Goal: Task Accomplishment & Management: Complete application form

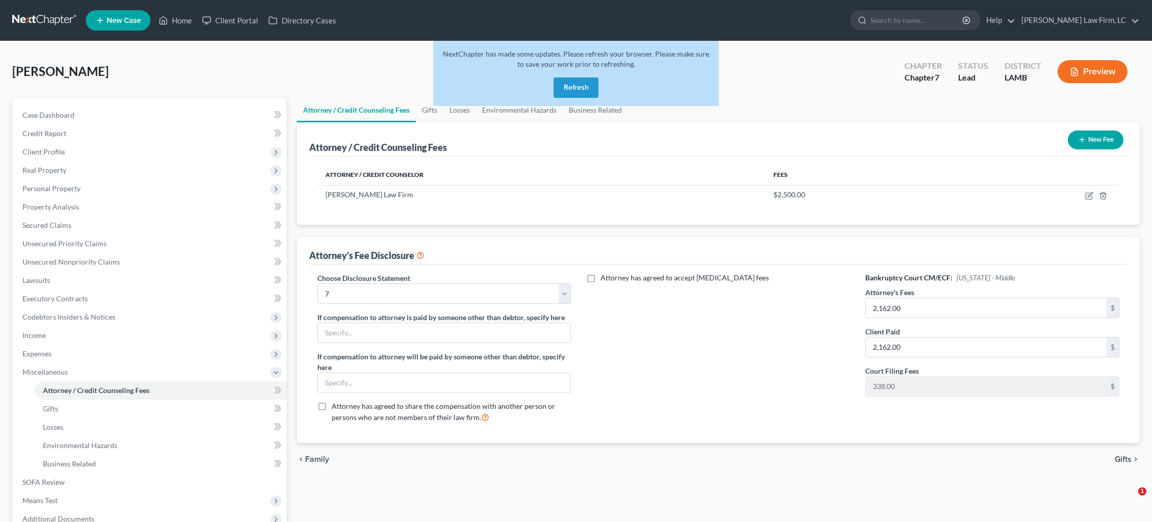
select select "0"
click at [45, 19] on link at bounding box center [44, 20] width 65 height 18
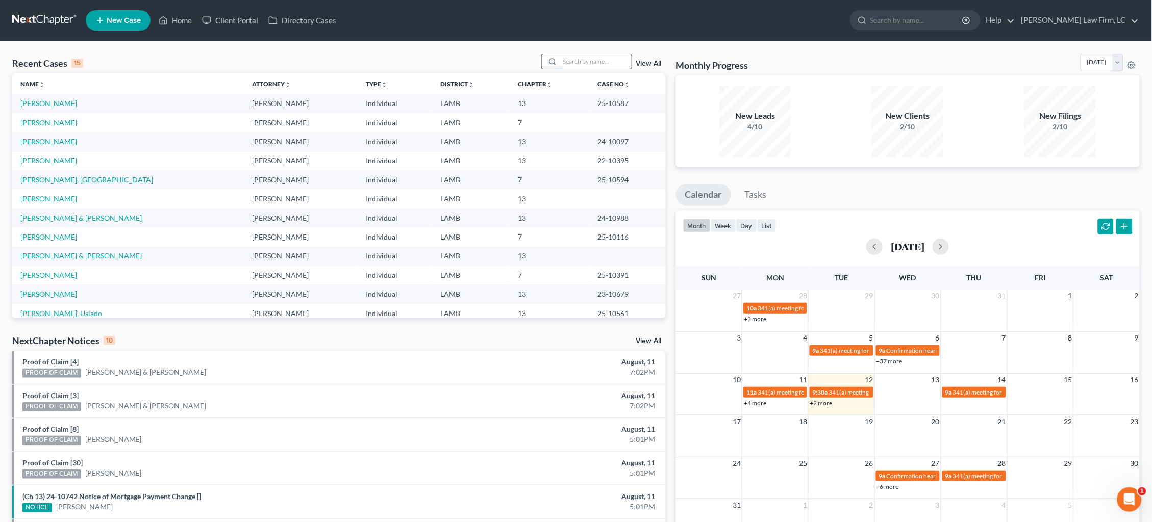
click at [584, 60] on input "search" at bounding box center [595, 61] width 71 height 15
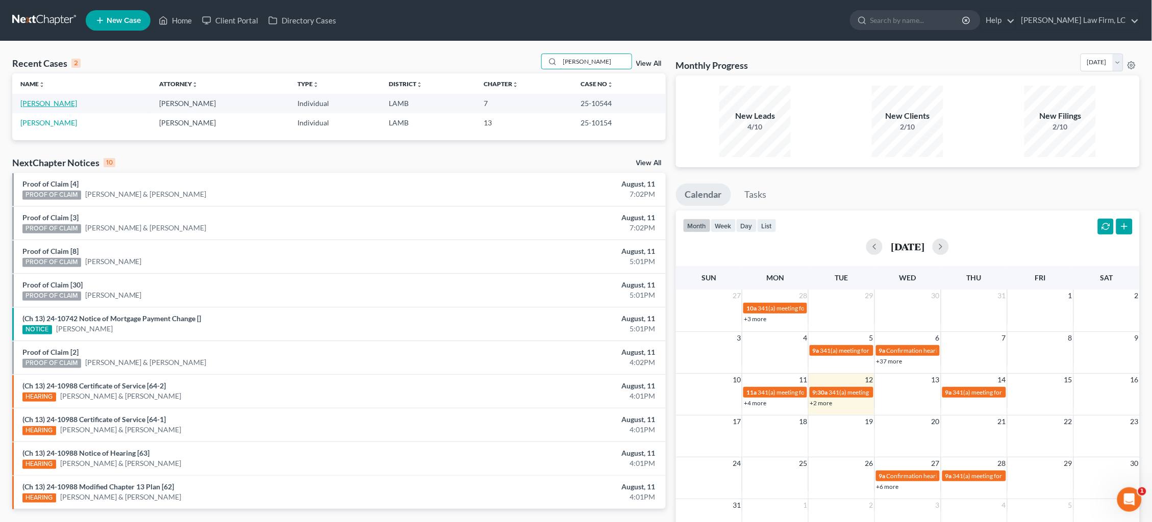
type input "graham"
click at [52, 103] on link "Graham, Benton" at bounding box center [48, 103] width 57 height 9
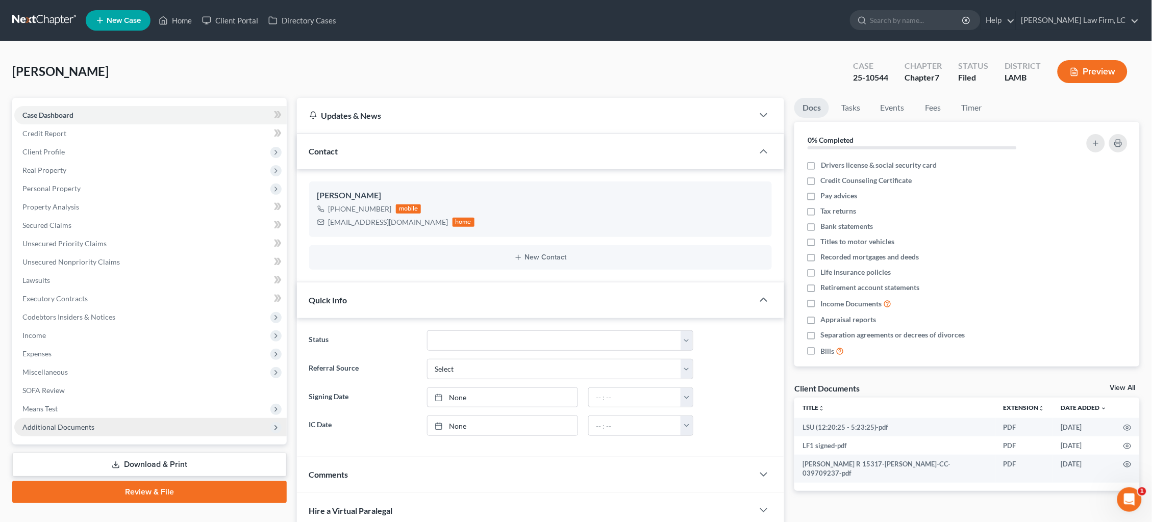
click at [63, 423] on span "Additional Documents" at bounding box center [58, 427] width 72 height 9
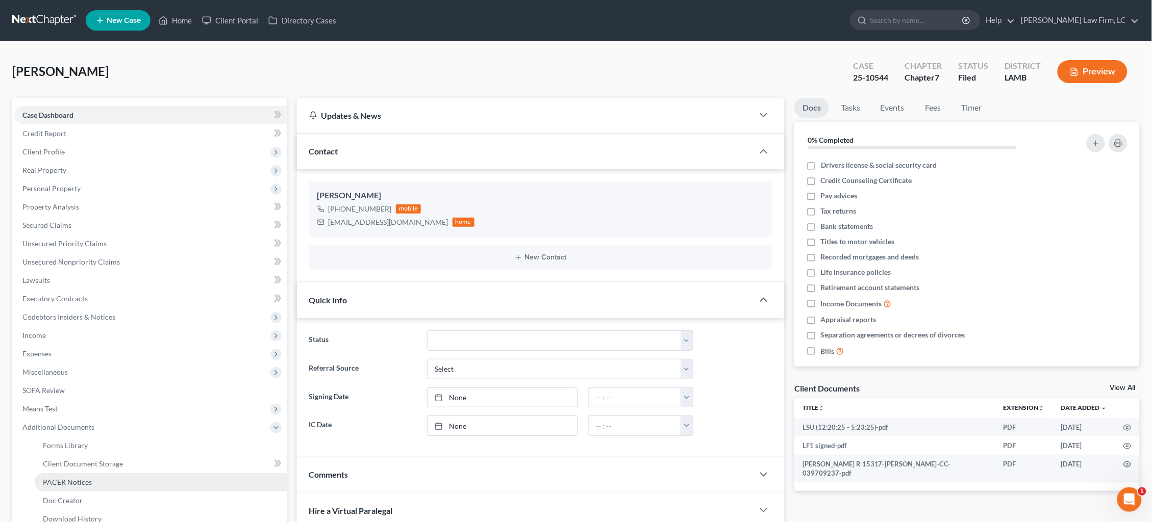
click at [66, 478] on span "PACER Notices" at bounding box center [67, 482] width 49 height 9
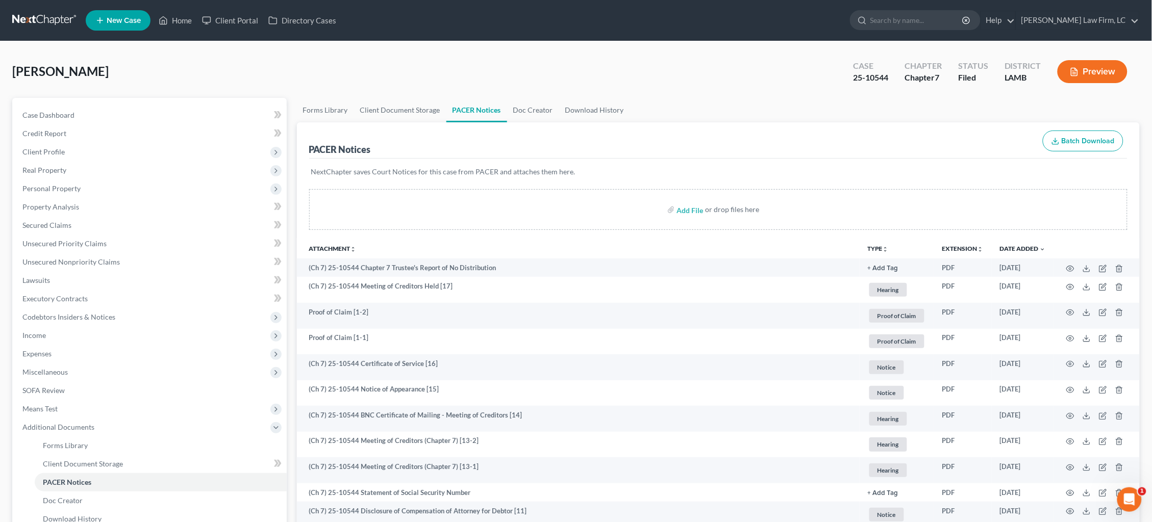
click at [57, 21] on link at bounding box center [44, 20] width 65 height 18
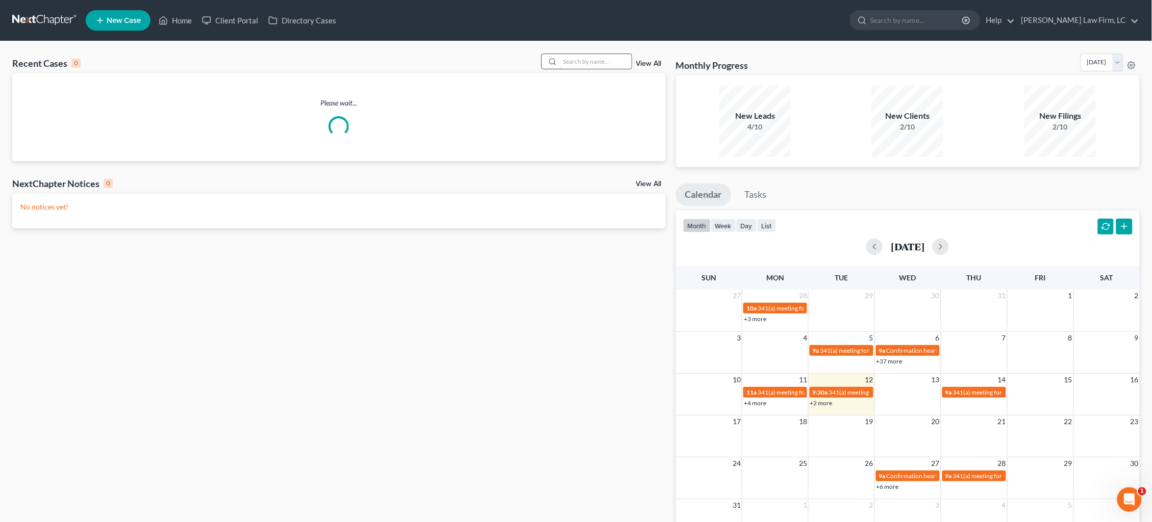
click at [603, 63] on input "search" at bounding box center [595, 61] width 71 height 15
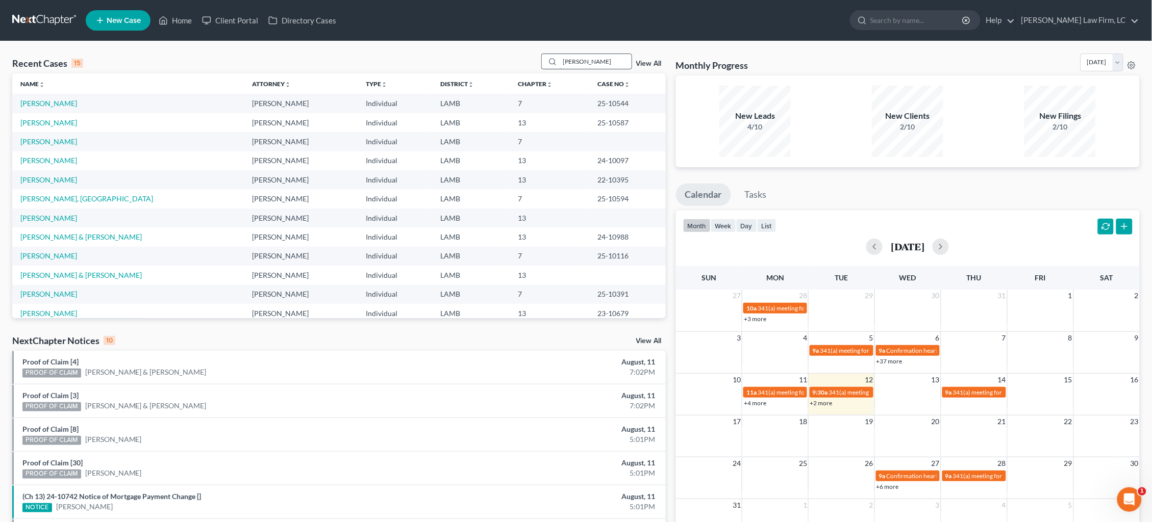
type input "Kimberly Taylor"
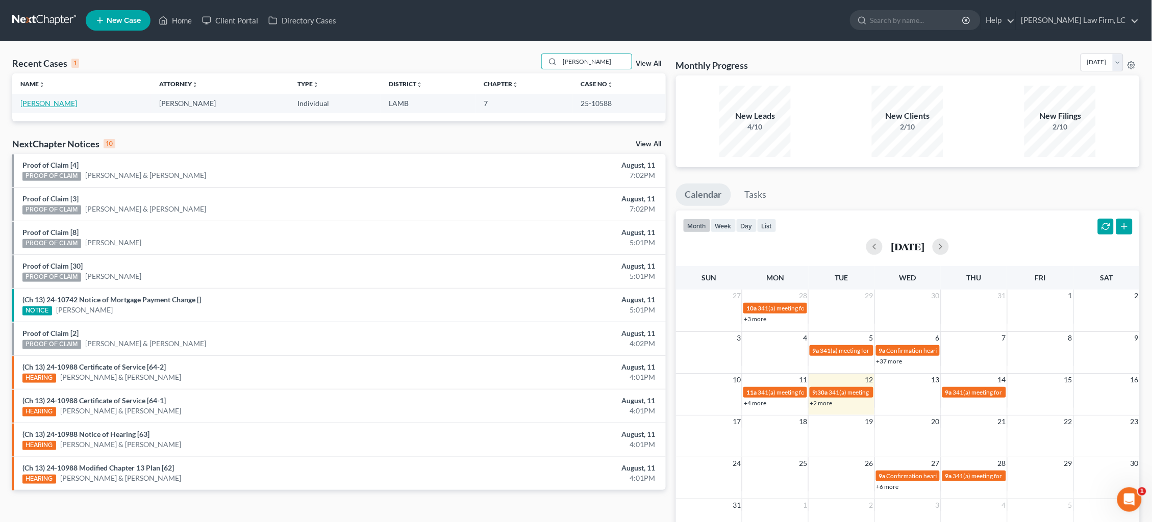
click at [48, 103] on link "Taylor, Kimberly" at bounding box center [48, 103] width 57 height 9
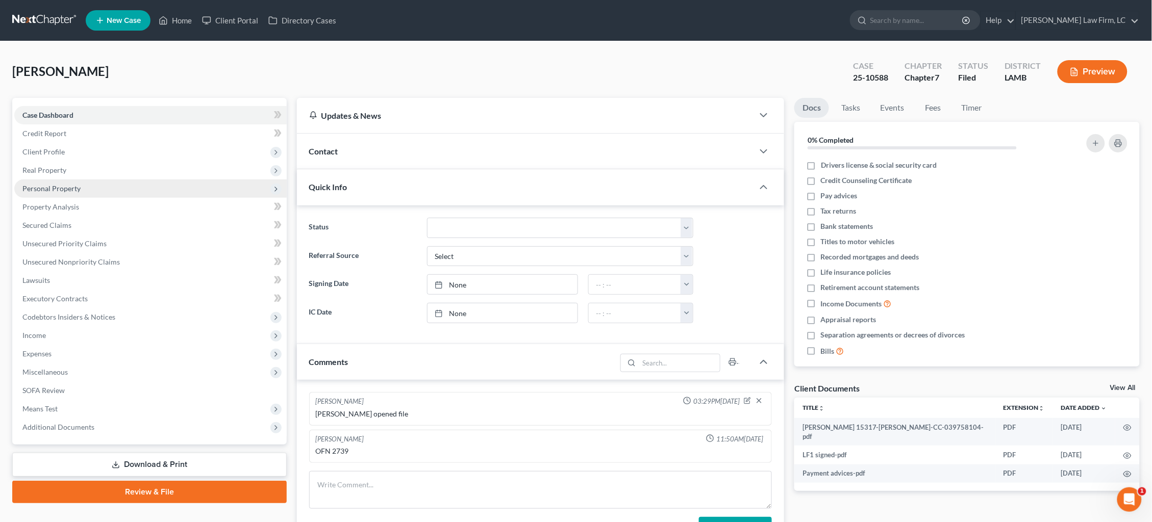
click at [130, 183] on span "Personal Property" at bounding box center [150, 189] width 272 height 18
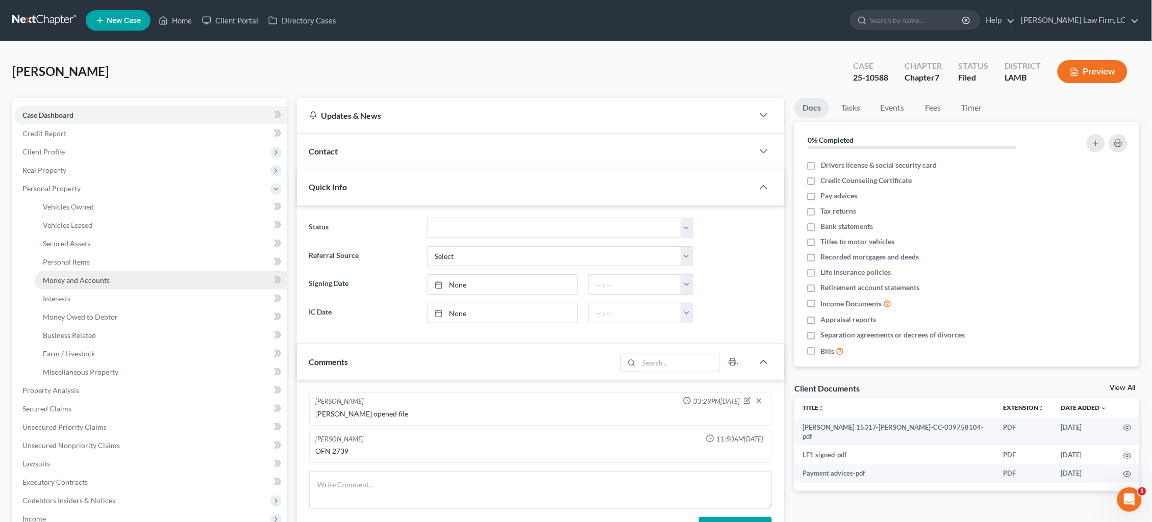
click at [135, 271] on link "Money and Accounts" at bounding box center [161, 280] width 252 height 18
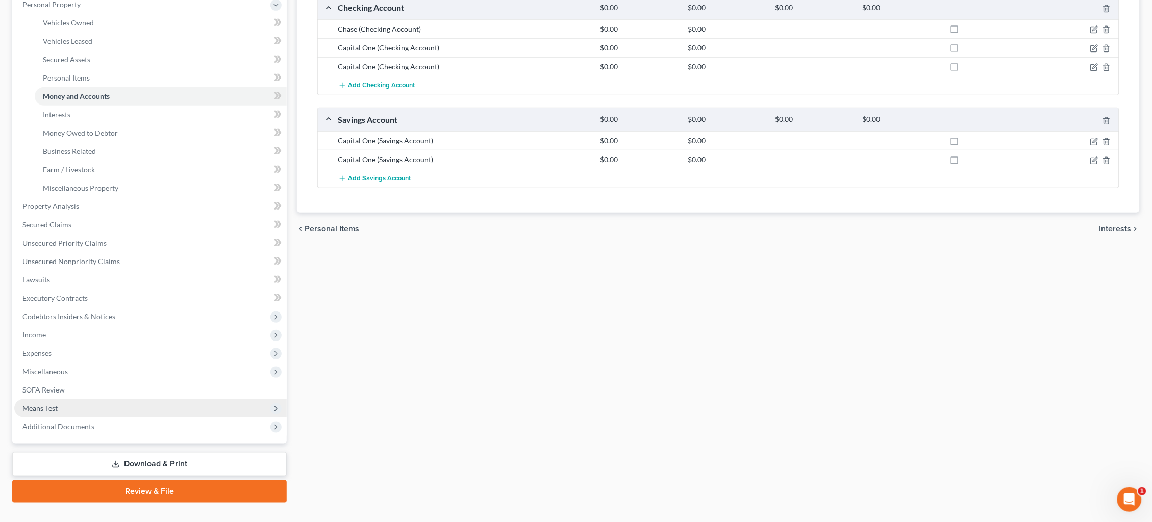
click at [89, 399] on span "Means Test" at bounding box center [150, 408] width 272 height 18
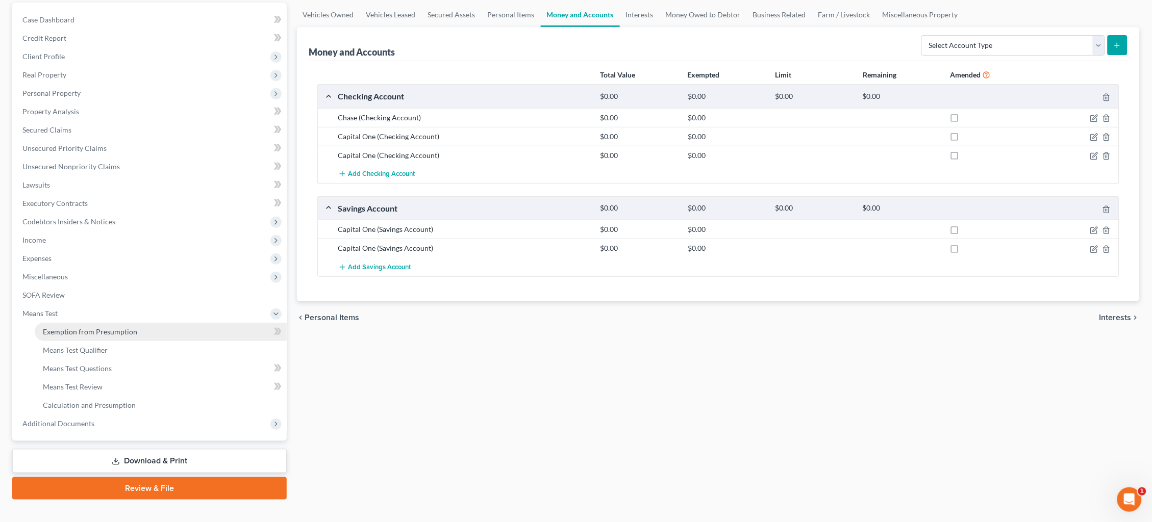
click at [100, 328] on span "Exemption from Presumption" at bounding box center [90, 332] width 94 height 9
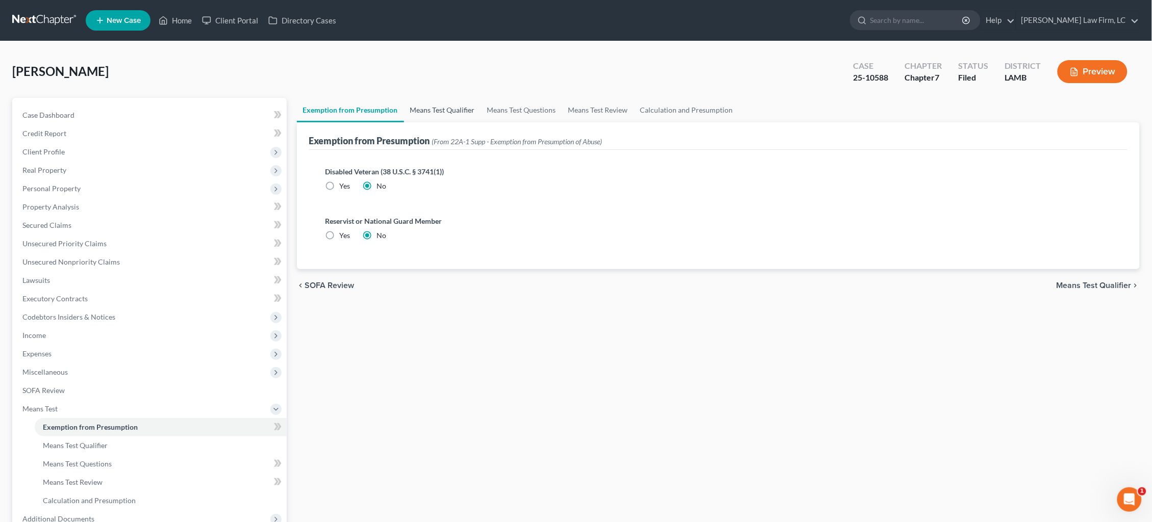
click at [444, 109] on link "Means Test Qualifier" at bounding box center [442, 110] width 77 height 24
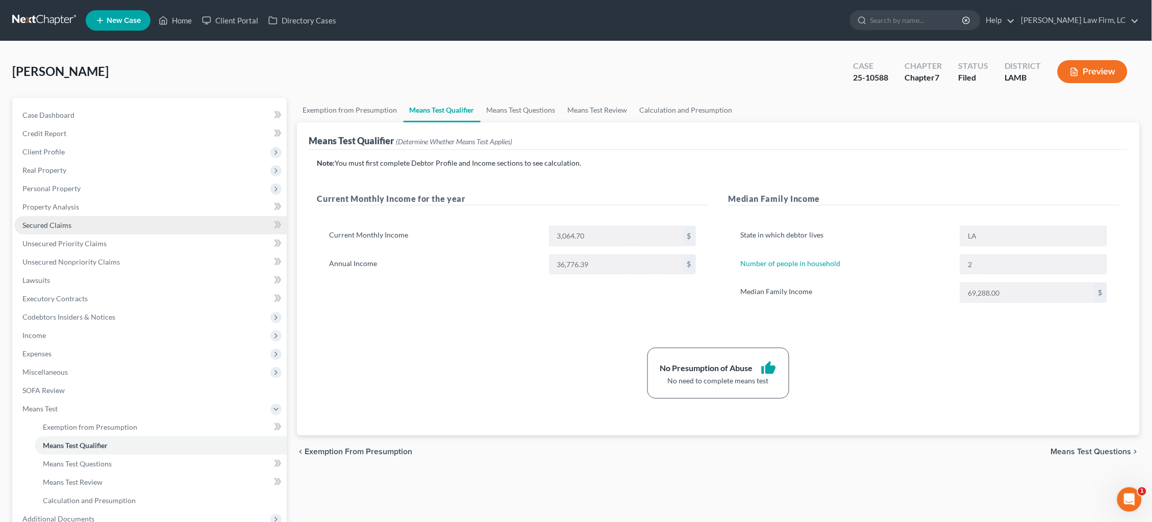
click at [99, 222] on link "Secured Claims" at bounding box center [150, 225] width 272 height 18
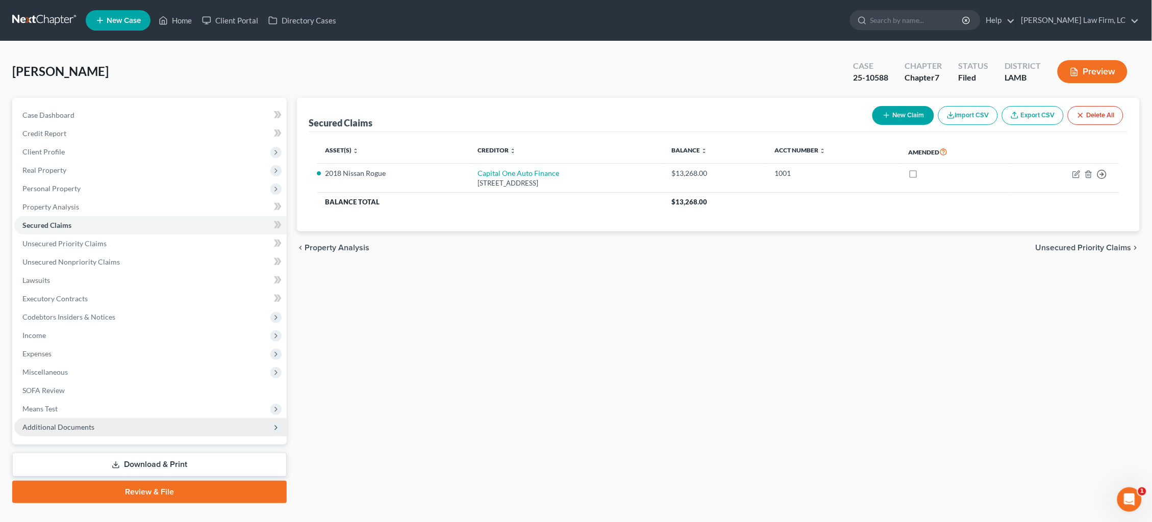
click at [84, 423] on span "Additional Documents" at bounding box center [58, 427] width 72 height 9
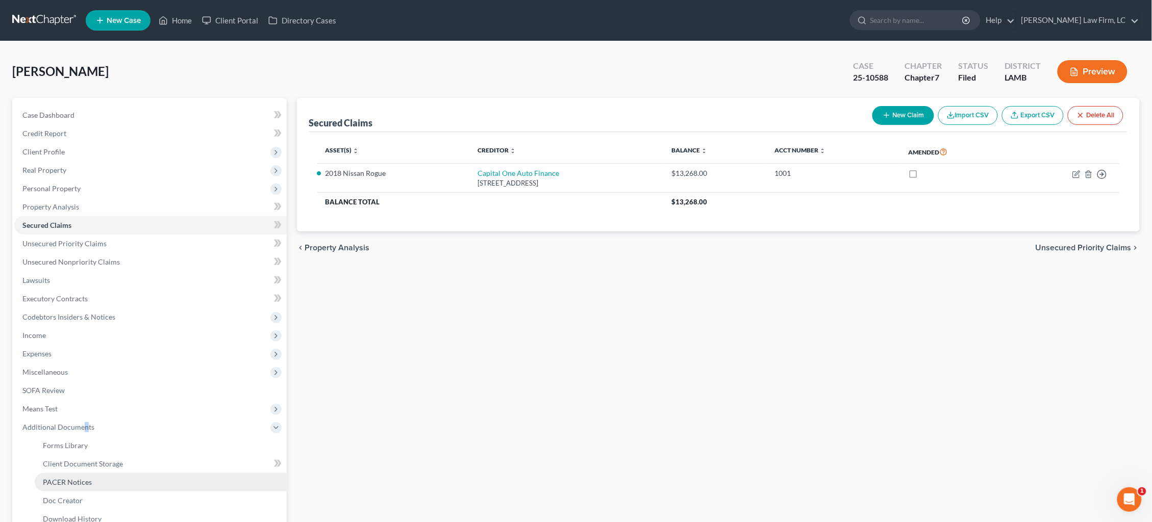
click at [77, 478] on span "PACER Notices" at bounding box center [67, 482] width 49 height 9
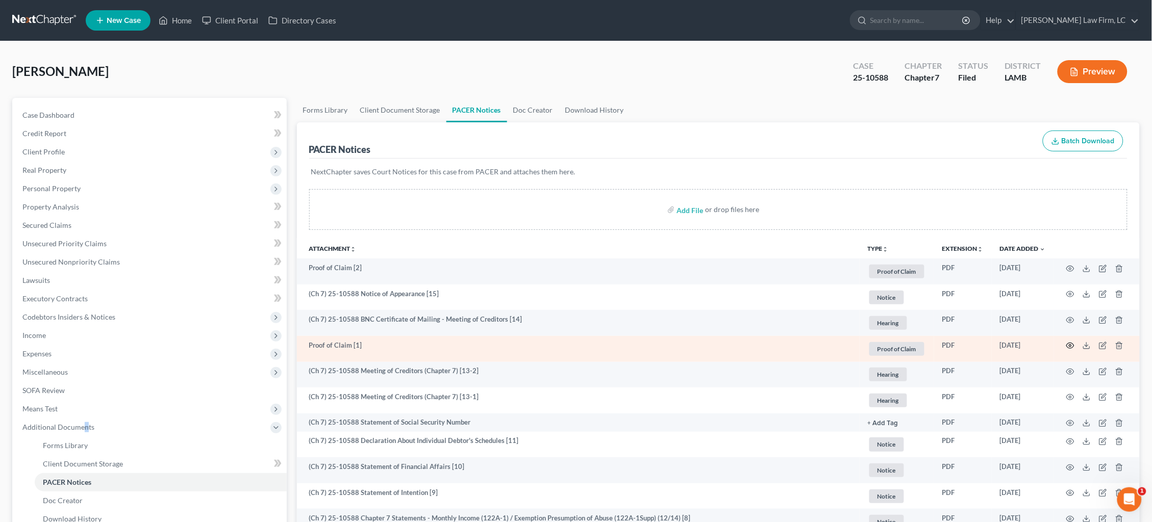
click at [1067, 345] on icon "button" at bounding box center [1070, 346] width 8 height 8
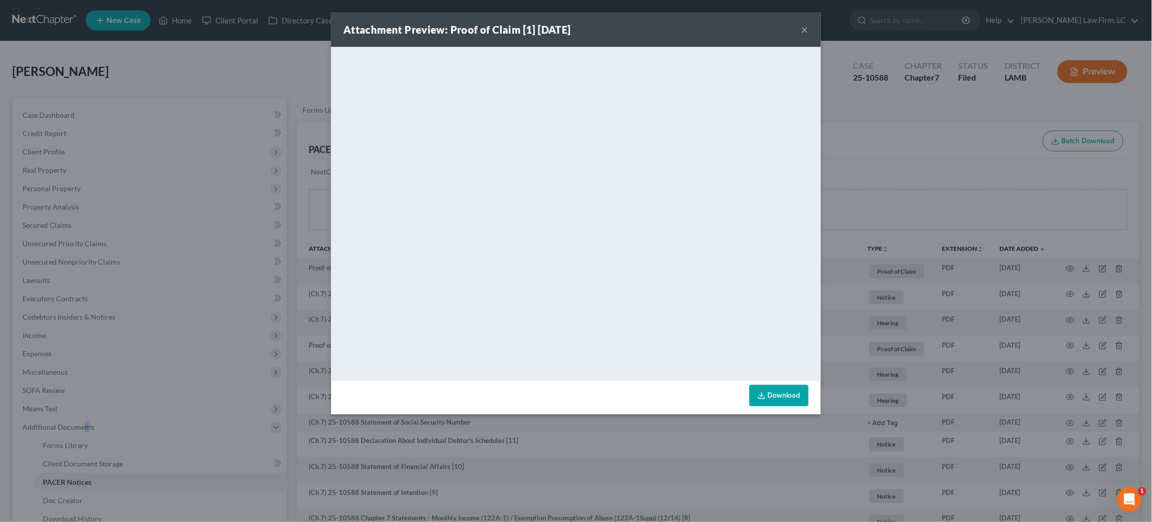
click at [808, 30] on button "×" at bounding box center [804, 29] width 7 height 12
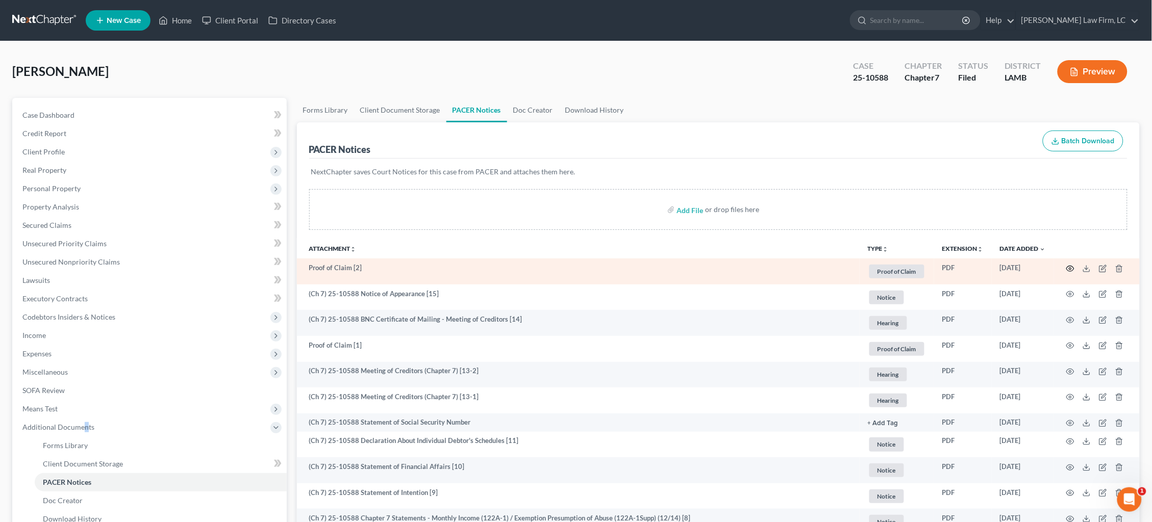
click at [1067, 266] on icon "button" at bounding box center [1070, 269] width 8 height 8
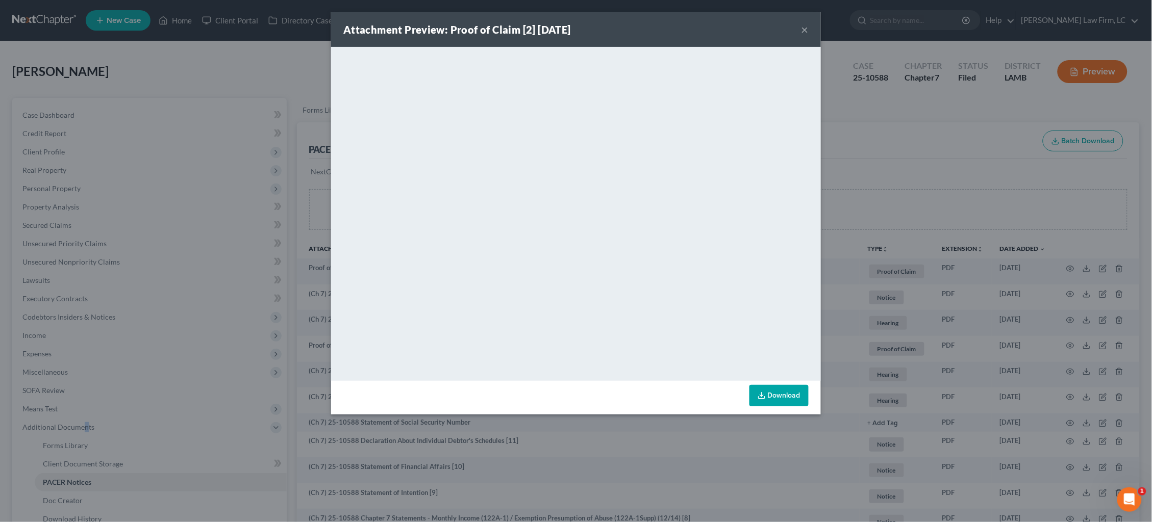
click at [807, 30] on button "×" at bounding box center [804, 29] width 7 height 12
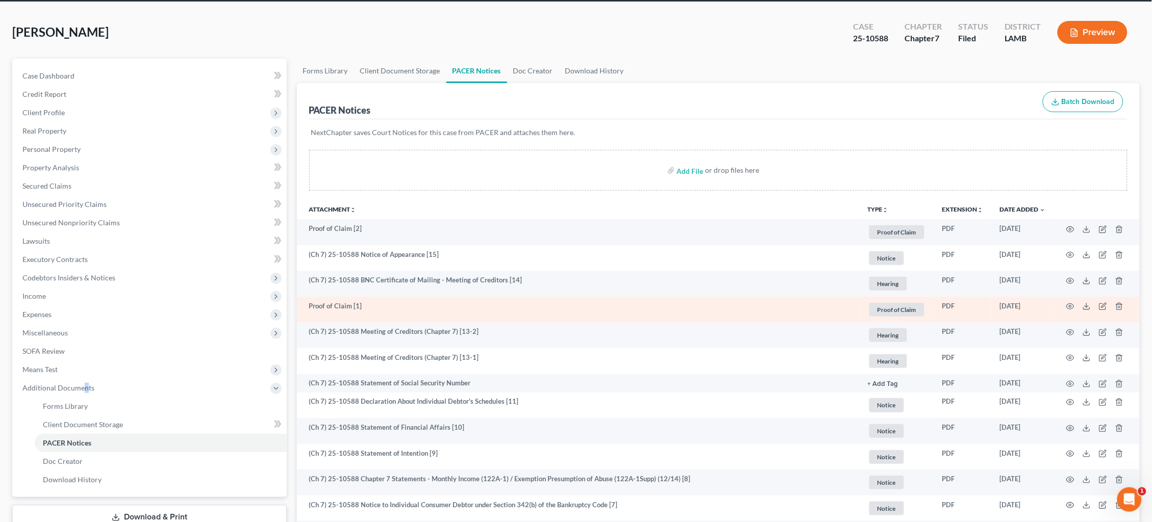
scroll to position [118, 0]
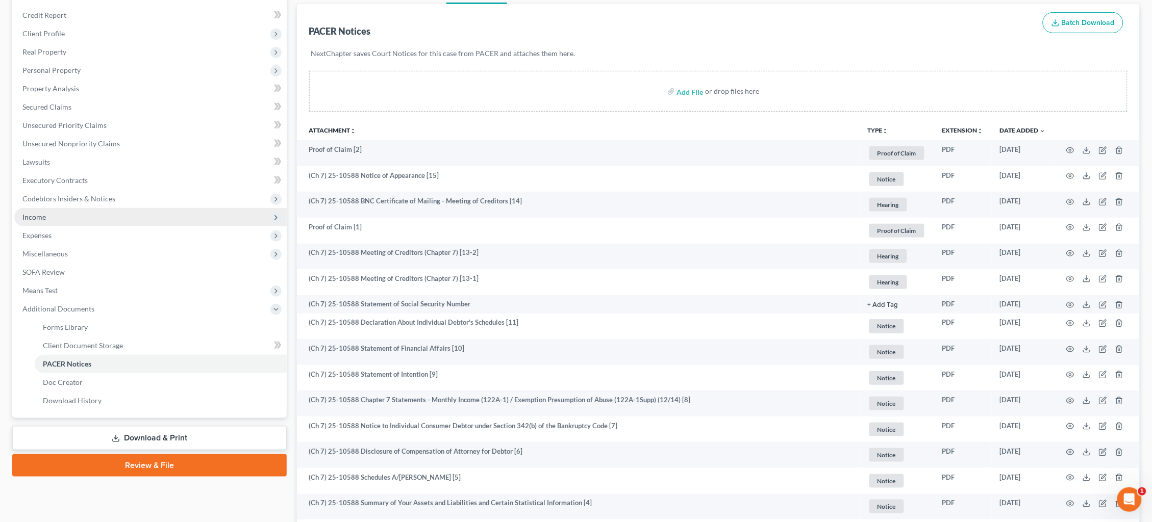
click at [106, 210] on span "Income" at bounding box center [150, 217] width 272 height 18
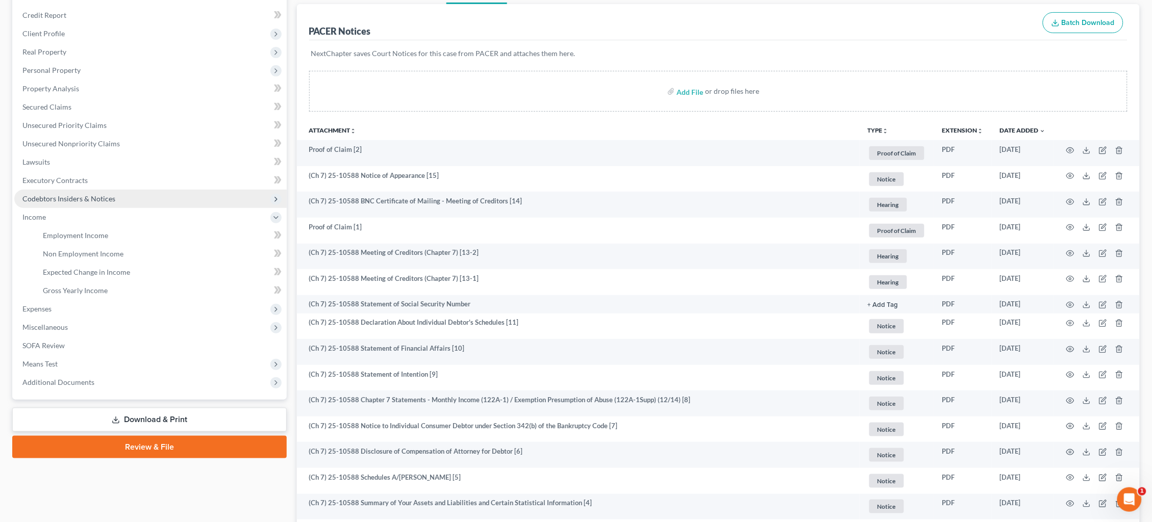
click at [116, 226] on link "Employment Income" at bounding box center [161, 235] width 252 height 18
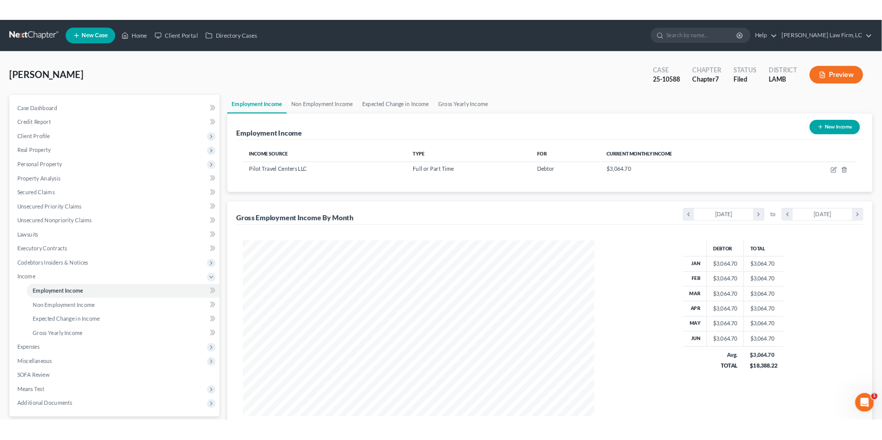
scroll to position [229, 480]
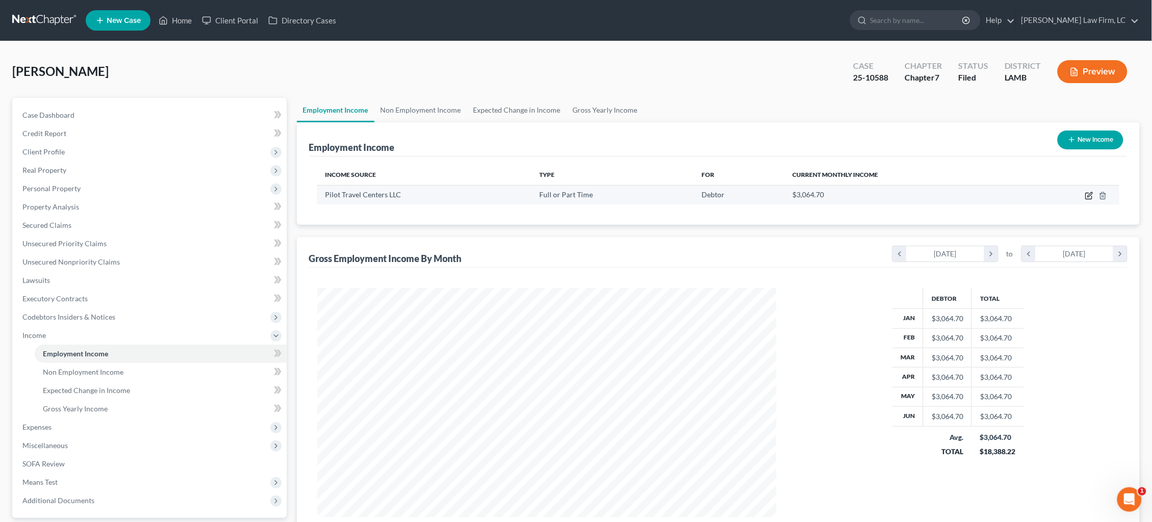
click at [1090, 196] on icon "button" at bounding box center [1089, 196] width 8 height 8
select select "0"
select select "44"
select select "0"
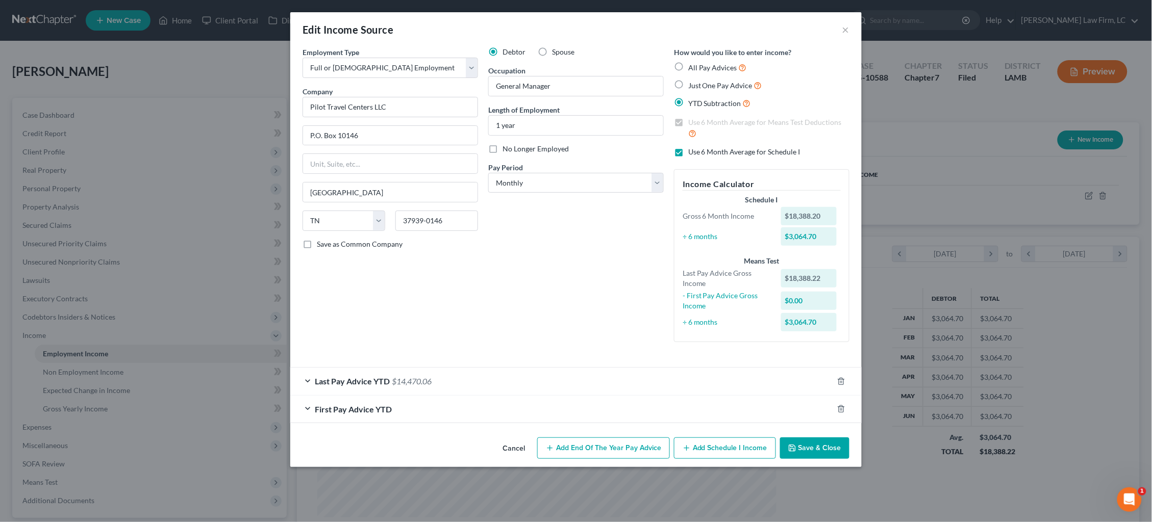
drag, startPoint x: 391, startPoint y: 269, endPoint x: 395, endPoint y: 392, distance: 123.0
click at [392, 273] on div "Employment Type * Select Full or Part Time Employment Self Employment Company *…" at bounding box center [390, 199] width 186 height 304
click at [846, 29] on button "×" at bounding box center [845, 29] width 7 height 12
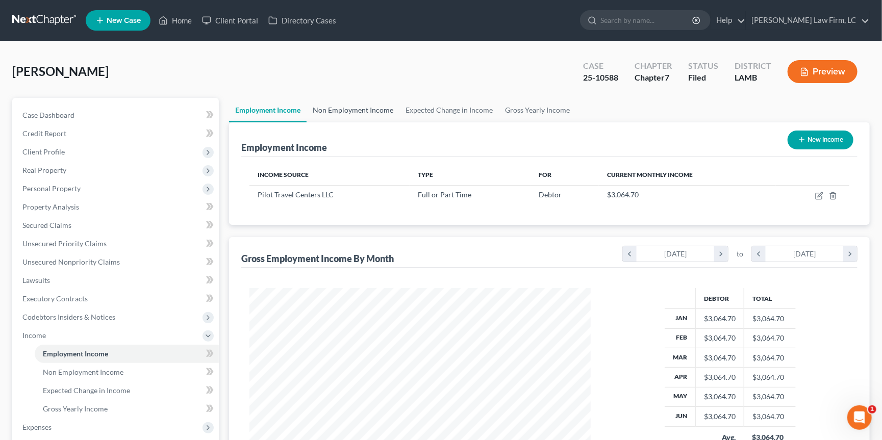
scroll to position [509954, 509770]
click at [60, 203] on span "Property Analysis" at bounding box center [50, 207] width 57 height 9
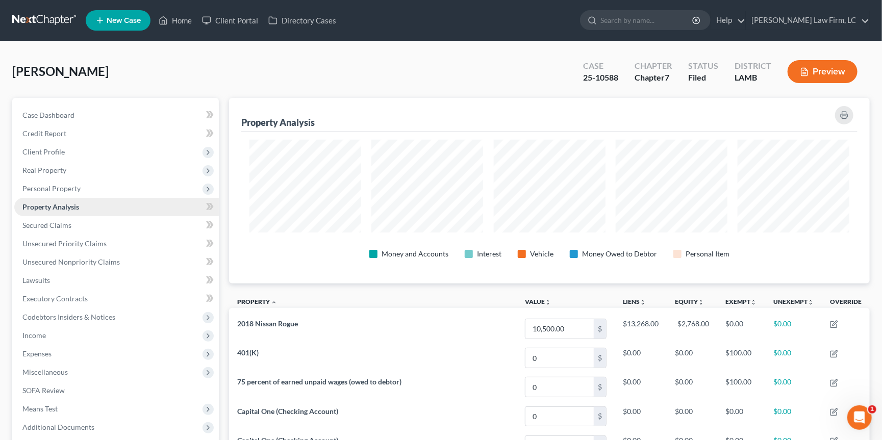
scroll to position [185, 640]
click at [53, 191] on span "Personal Property" at bounding box center [116, 189] width 205 height 18
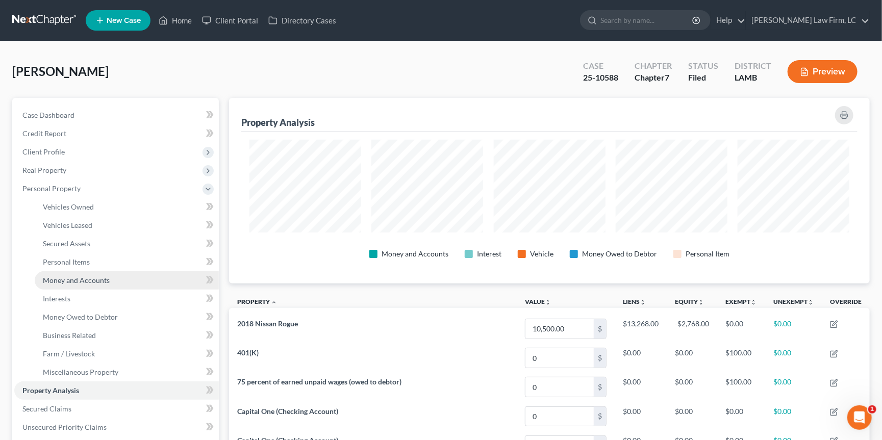
click at [86, 276] on span "Money and Accounts" at bounding box center [76, 280] width 67 height 9
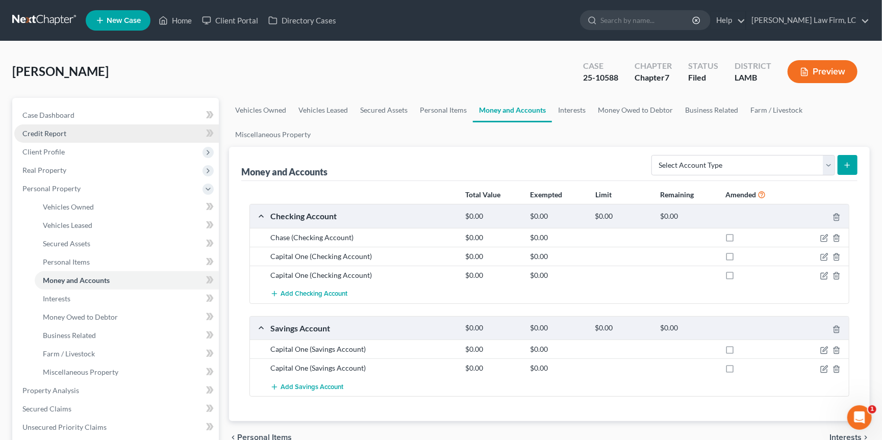
click at [100, 133] on link "Credit Report" at bounding box center [116, 133] width 205 height 18
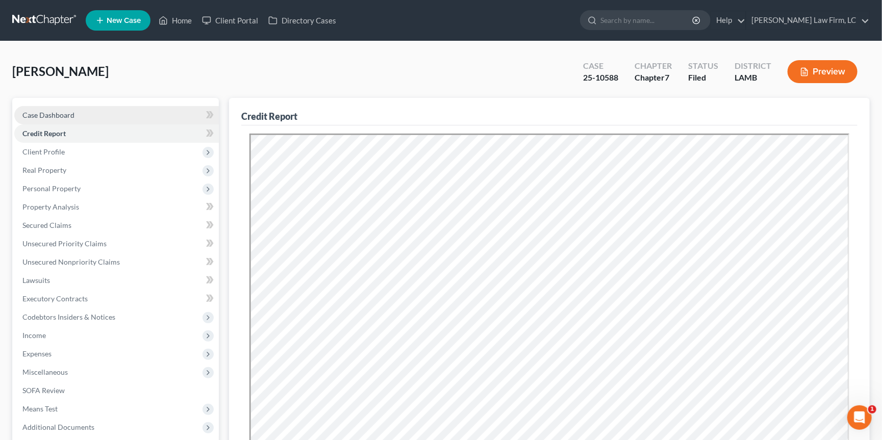
click at [121, 113] on link "Case Dashboard" at bounding box center [116, 115] width 205 height 18
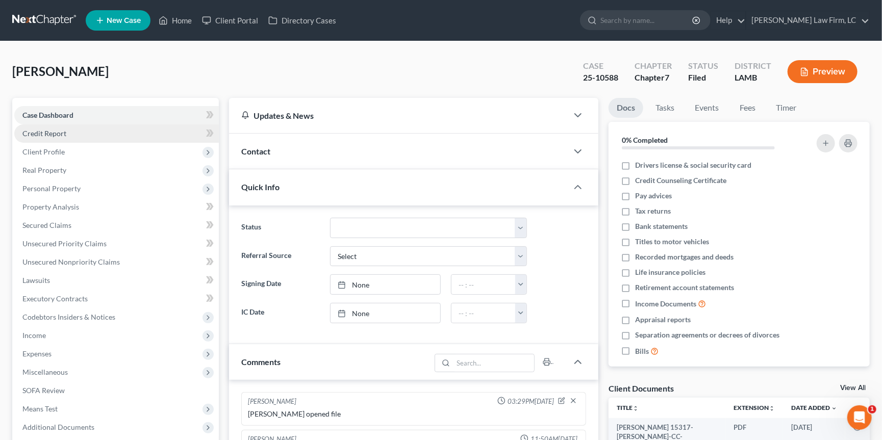
click at [128, 138] on link "Credit Report" at bounding box center [116, 133] width 205 height 18
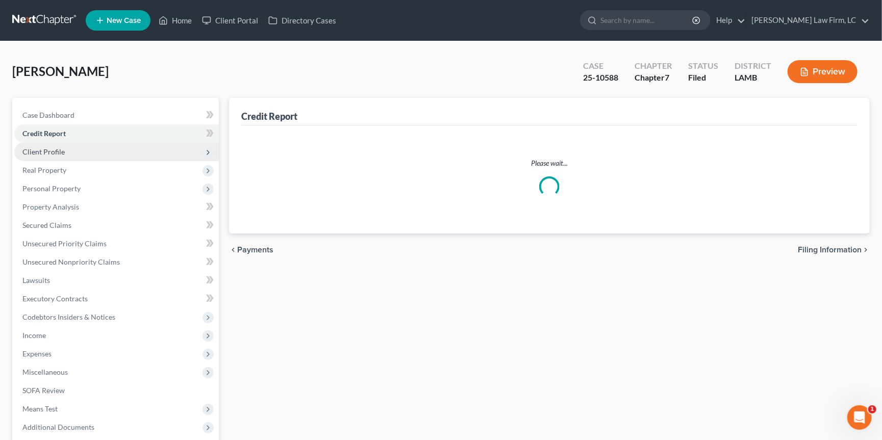
click at [128, 152] on span "Client Profile" at bounding box center [116, 152] width 205 height 18
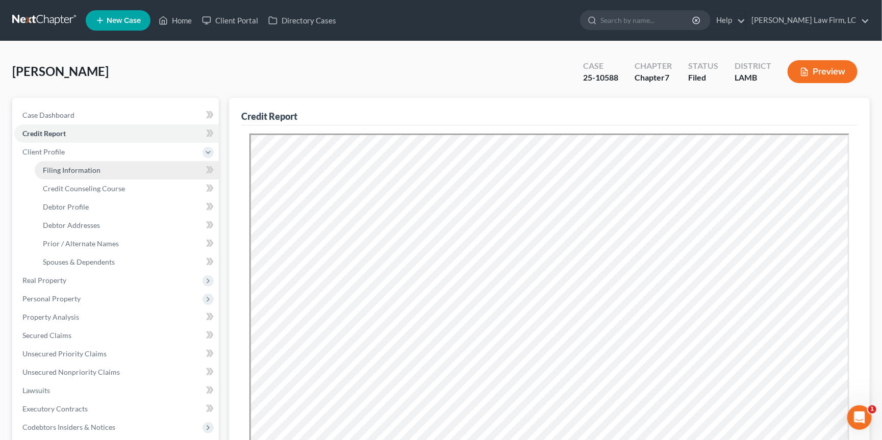
click at [145, 161] on link "Filing Information" at bounding box center [127, 170] width 184 height 18
select select "1"
select select "0"
select select "19"
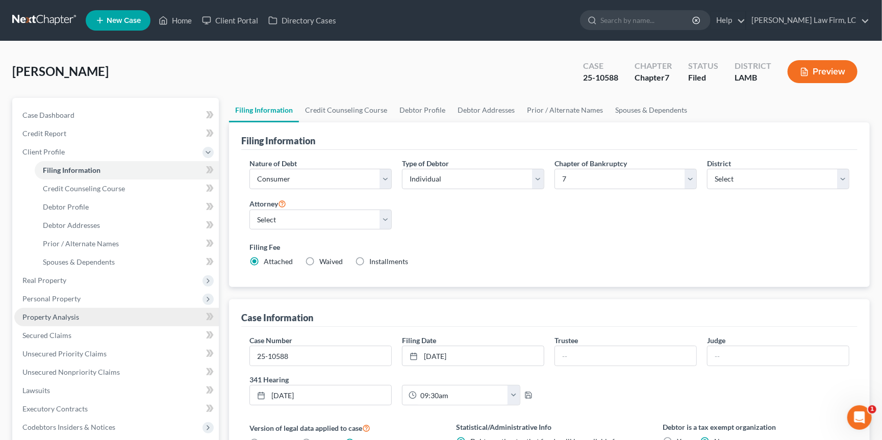
click at [69, 313] on span "Property Analysis" at bounding box center [50, 317] width 57 height 9
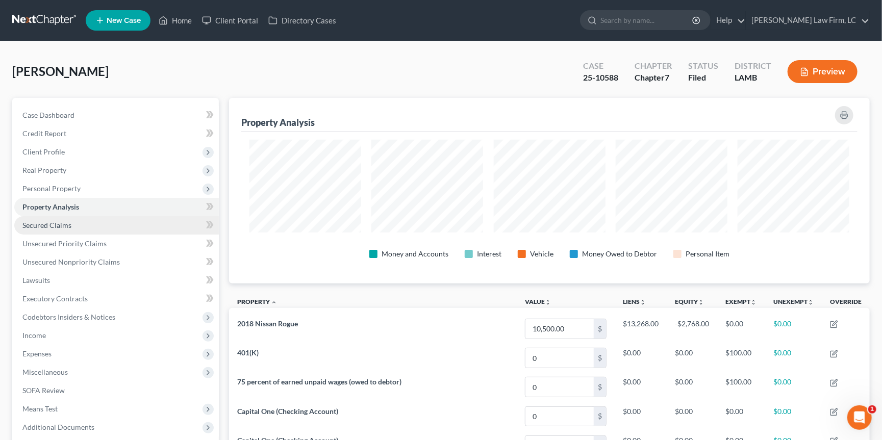
scroll to position [185, 640]
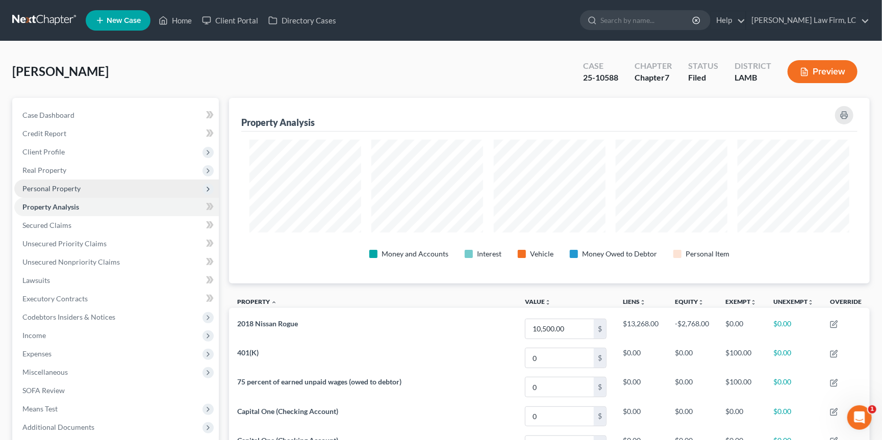
click at [65, 191] on span "Personal Property" at bounding box center [116, 189] width 205 height 18
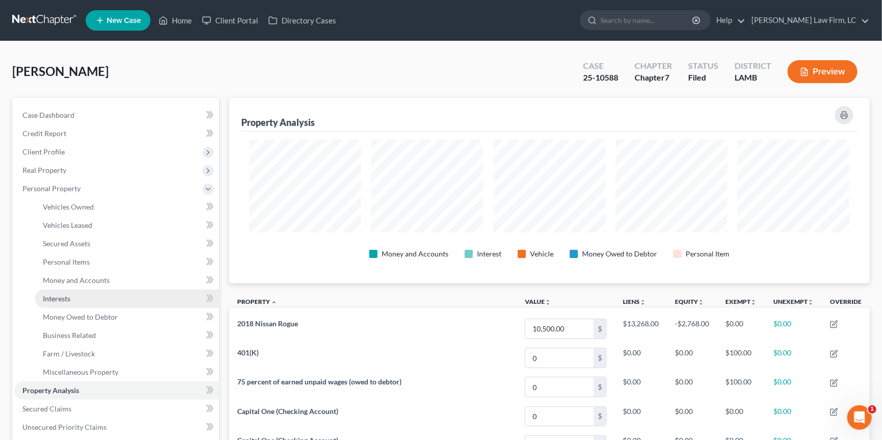
click at [93, 290] on link "Interests" at bounding box center [127, 299] width 184 height 18
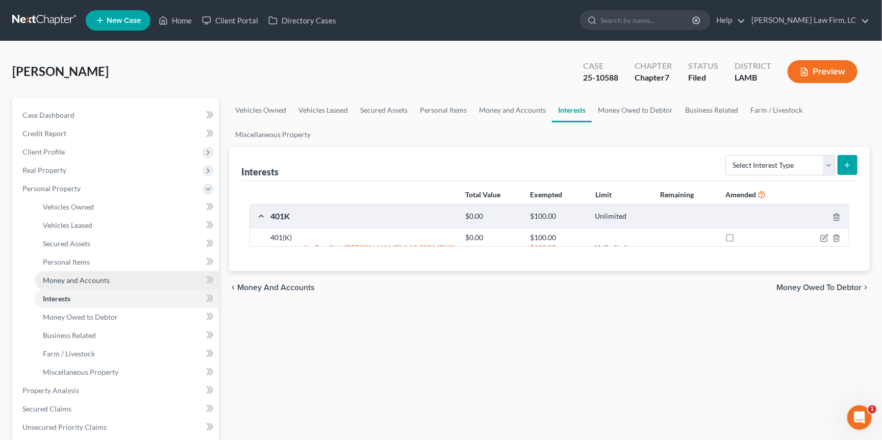
click at [84, 276] on span "Money and Accounts" at bounding box center [76, 280] width 67 height 9
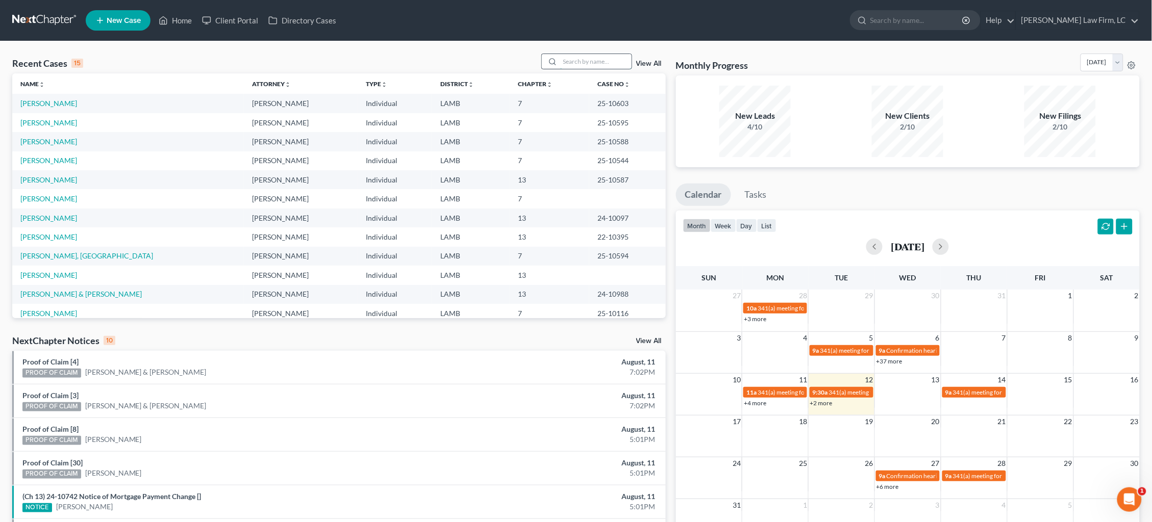
click at [596, 58] on input "search" at bounding box center [595, 61] width 71 height 15
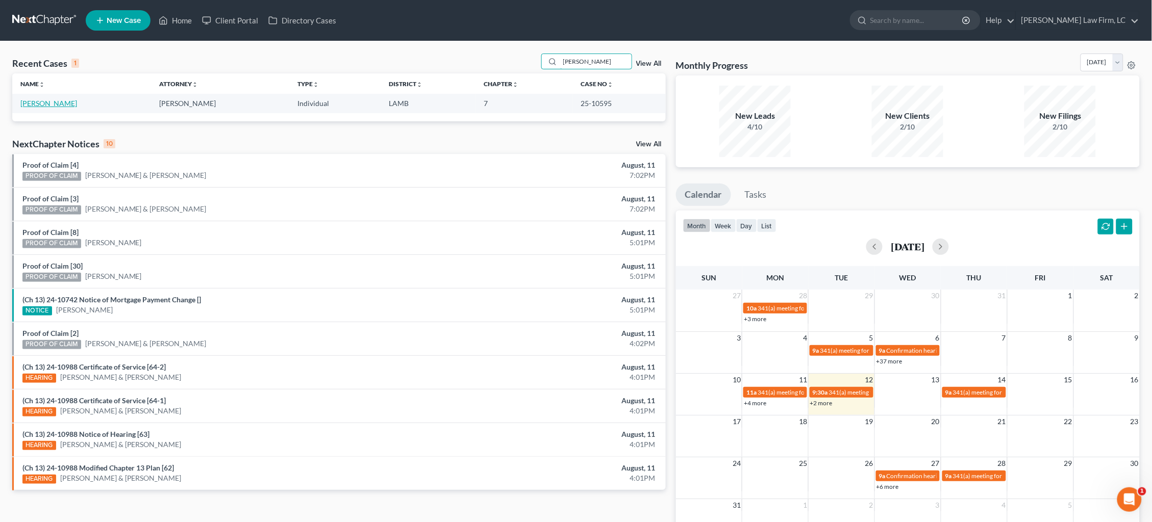
type input "clouatre"
click at [51, 103] on link "Clouatre, Megan" at bounding box center [48, 103] width 57 height 9
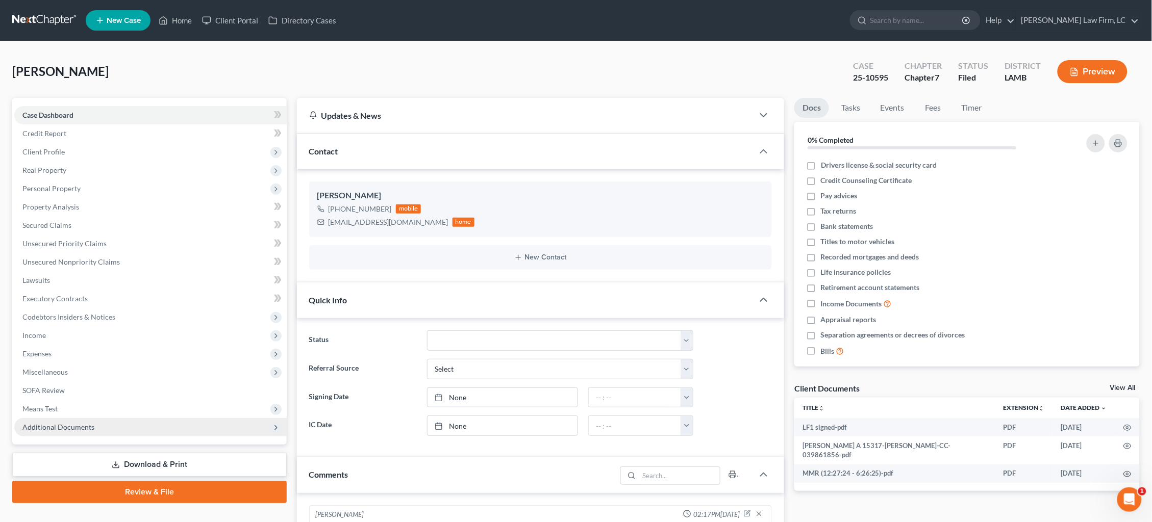
click at [65, 423] on span "Additional Documents" at bounding box center [58, 427] width 72 height 9
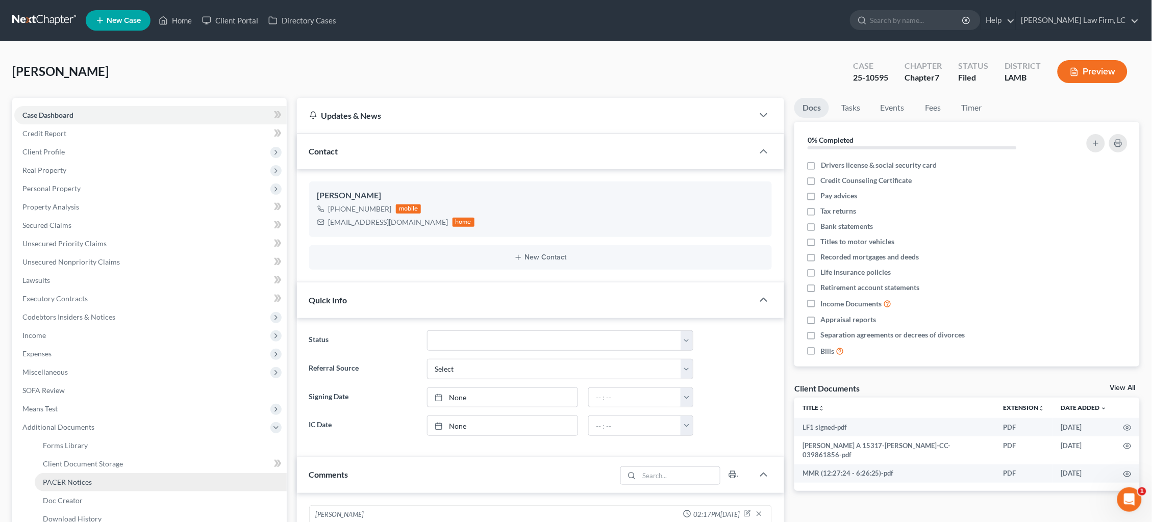
click at [76, 478] on span "PACER Notices" at bounding box center [67, 482] width 49 height 9
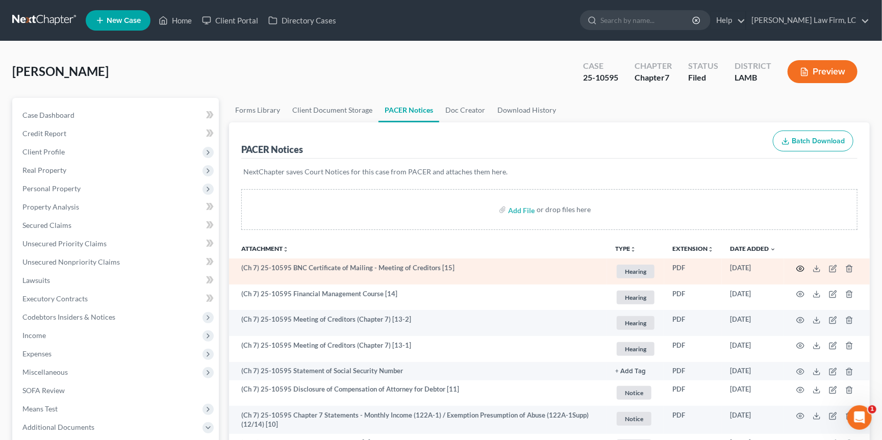
click at [800, 266] on icon "button" at bounding box center [801, 269] width 8 height 6
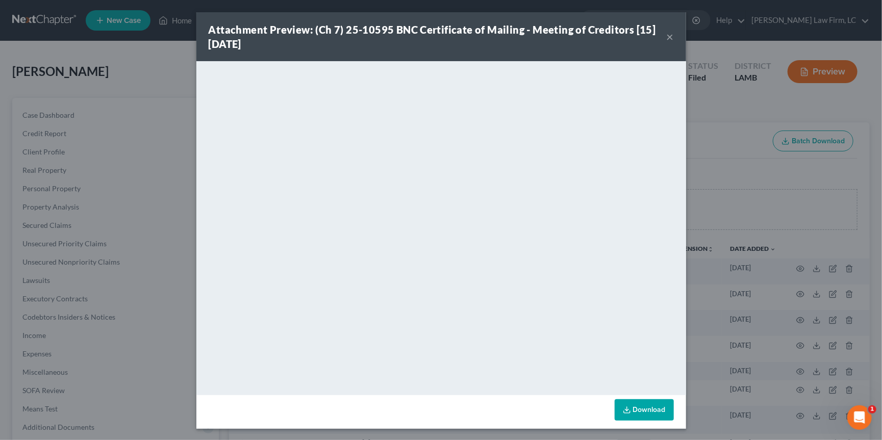
click at [731, 108] on div "Attachment Preview: (Ch 7) 25-10595 BNC Certificate of Mailing - Meeting of Cre…" at bounding box center [441, 220] width 882 height 440
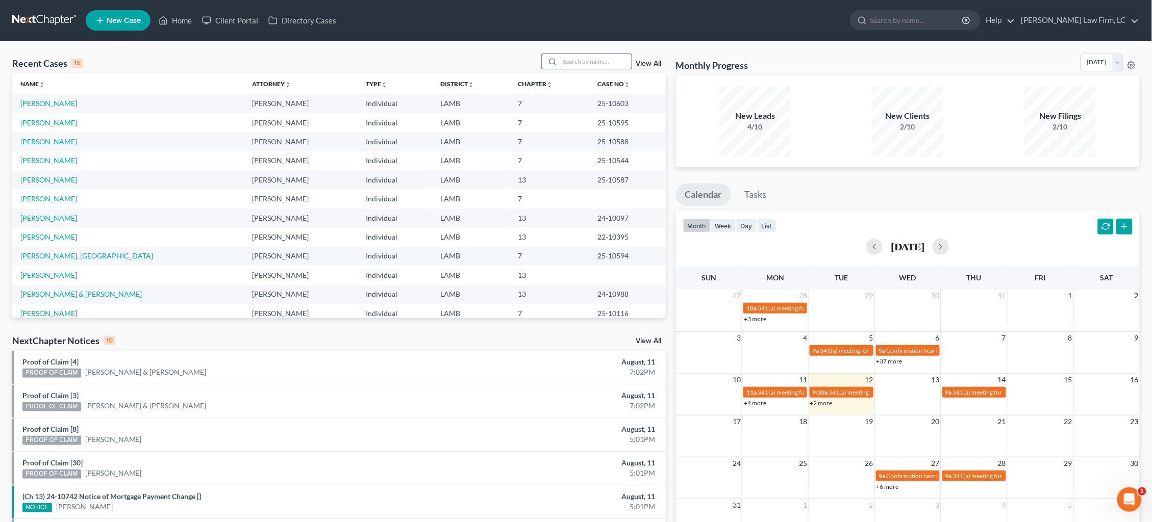
click at [589, 63] on input "search" at bounding box center [595, 61] width 71 height 15
click at [53, 120] on link "[PERSON_NAME]" at bounding box center [48, 122] width 57 height 9
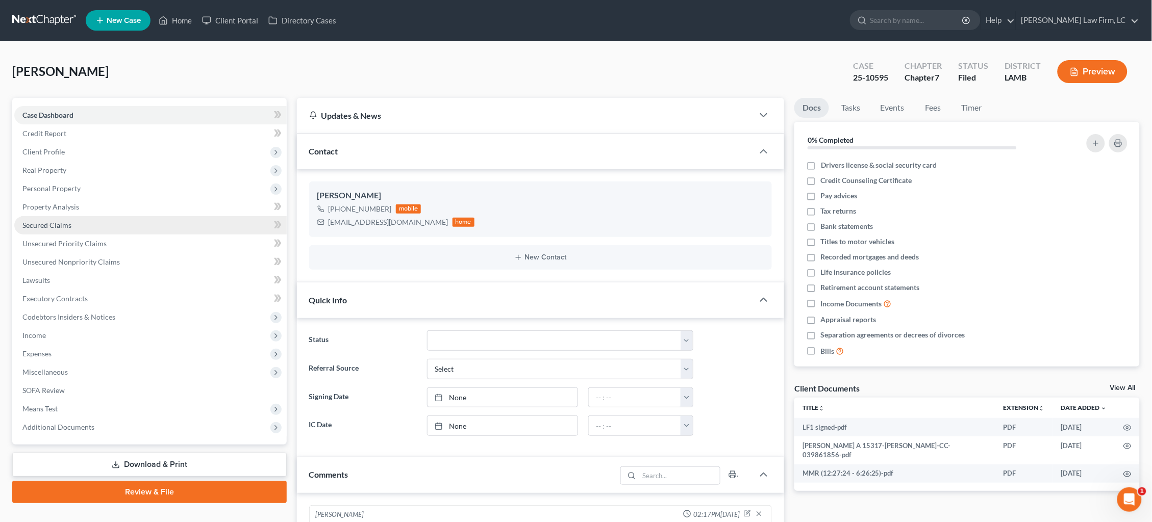
click at [56, 222] on span "Secured Claims" at bounding box center [46, 225] width 49 height 9
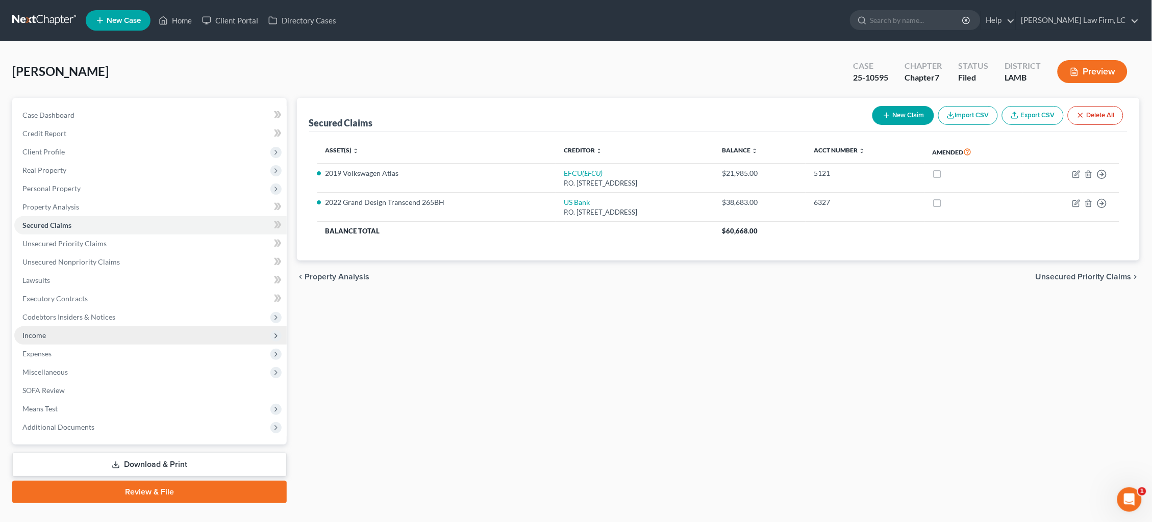
click at [60, 326] on span "Income" at bounding box center [150, 335] width 272 height 18
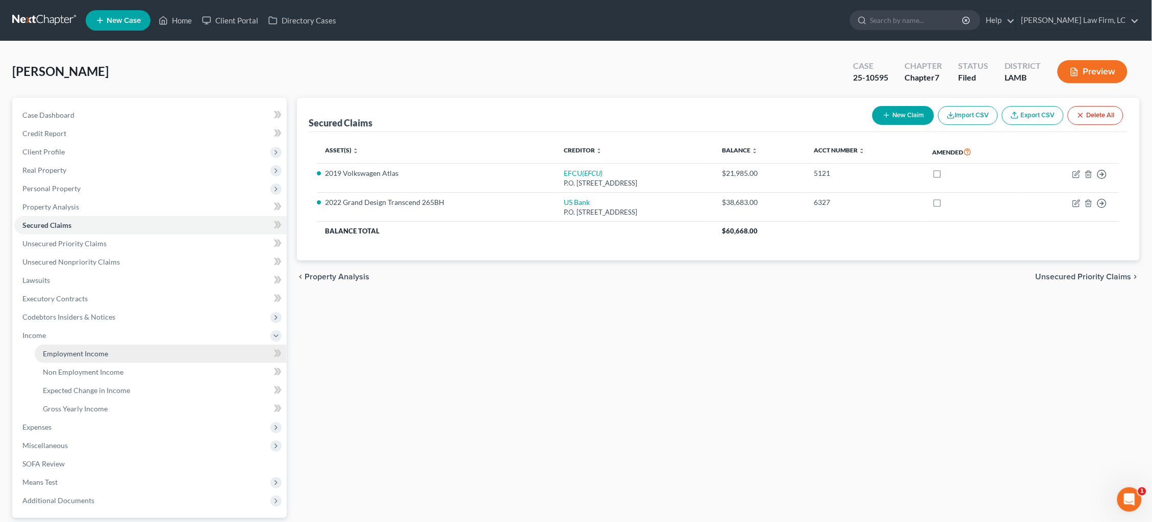
click at [89, 349] on span "Employment Income" at bounding box center [75, 353] width 65 height 9
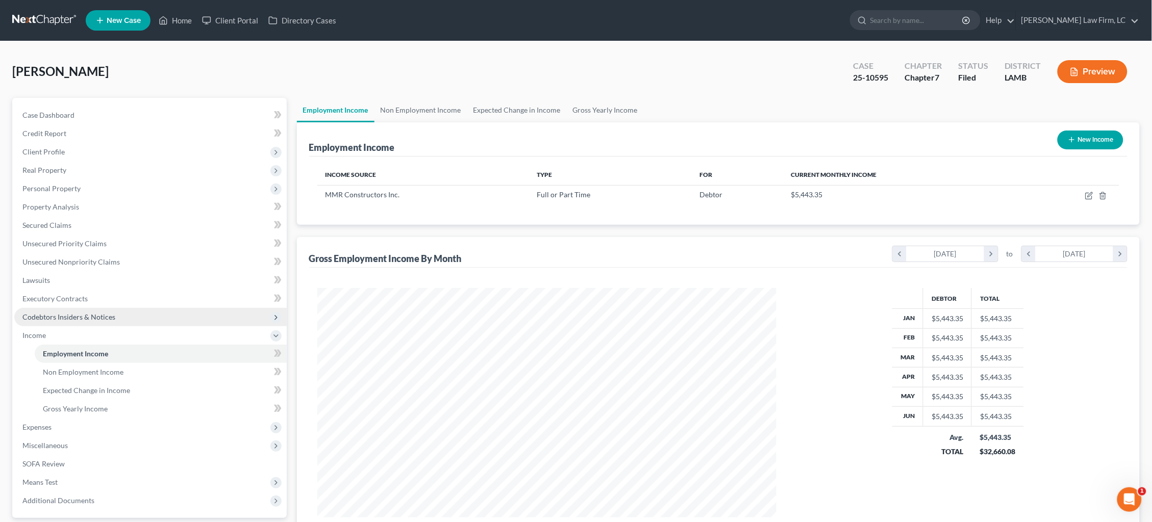
scroll to position [229, 480]
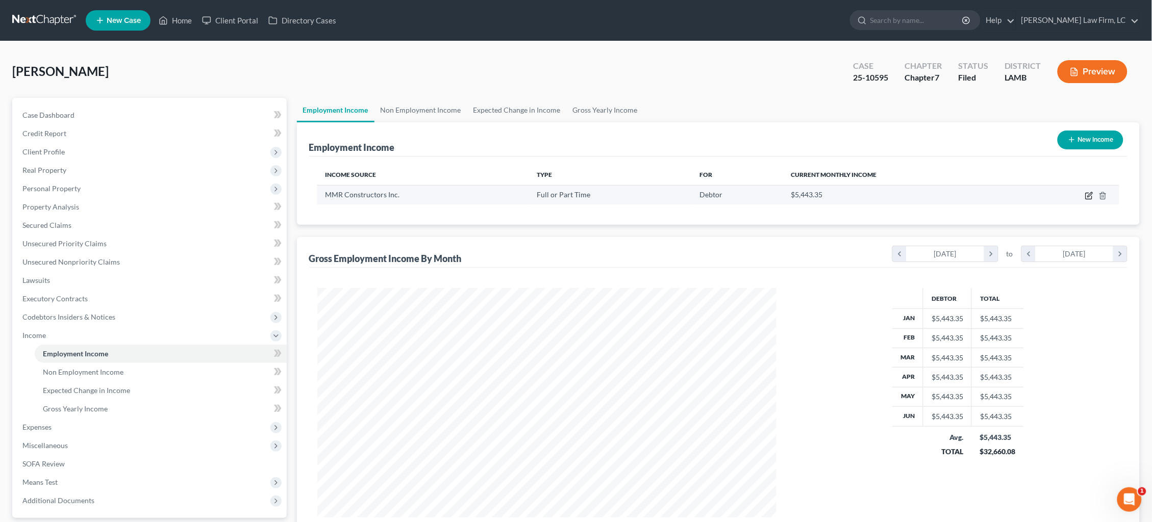
click at [1092, 195] on icon "button" at bounding box center [1089, 196] width 6 height 6
select select "0"
select select "19"
select select "0"
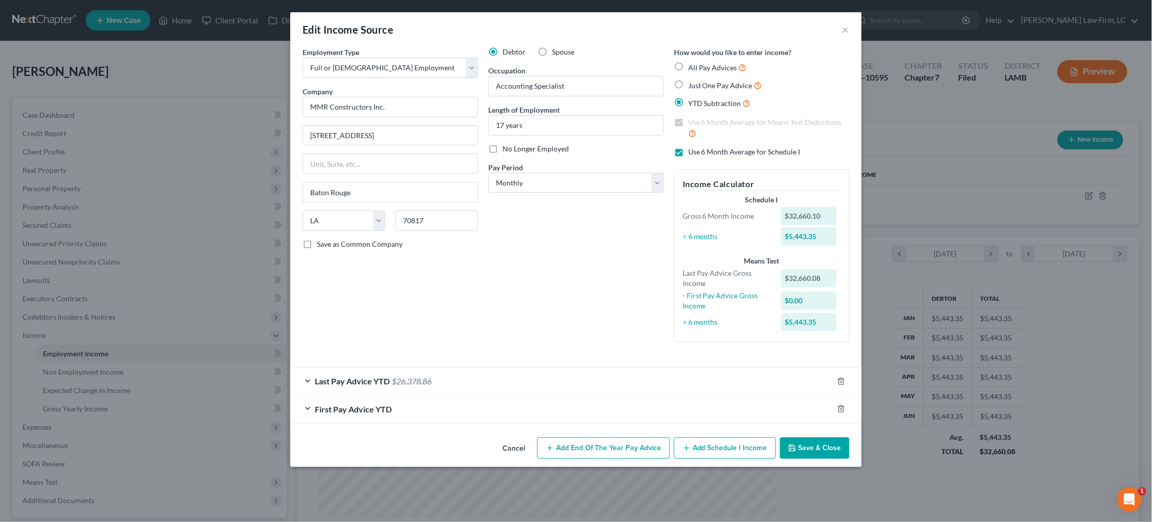
click at [994, 141] on div "Edit Income Source × Employment Type * Select Full or [DEMOGRAPHIC_DATA] Employ…" at bounding box center [576, 261] width 1152 height 522
click at [843, 26] on div "Edit Income Source ×" at bounding box center [575, 29] width 571 height 35
click at [845, 29] on button "×" at bounding box center [845, 29] width 7 height 12
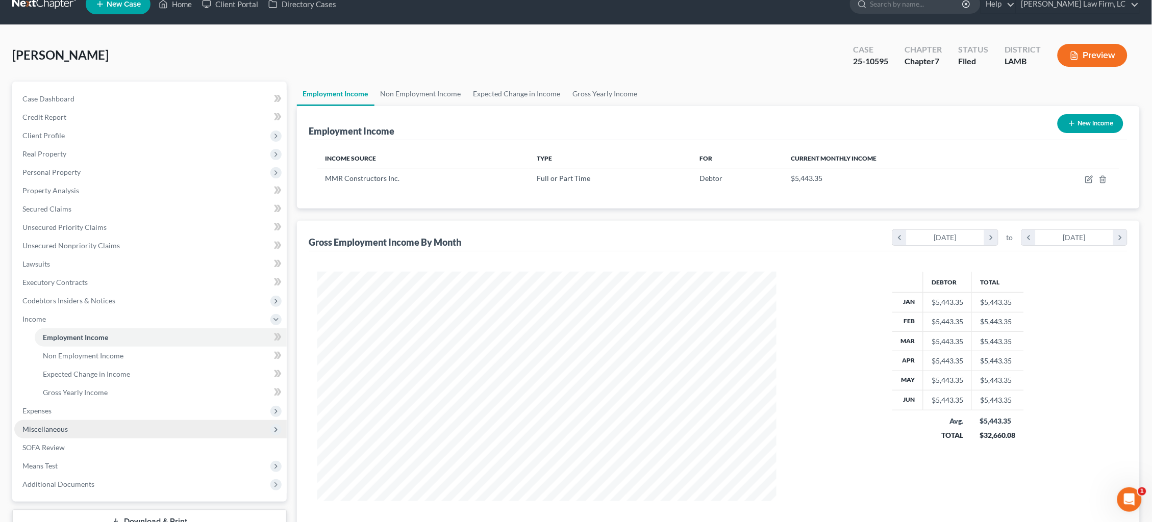
scroll to position [18, 0]
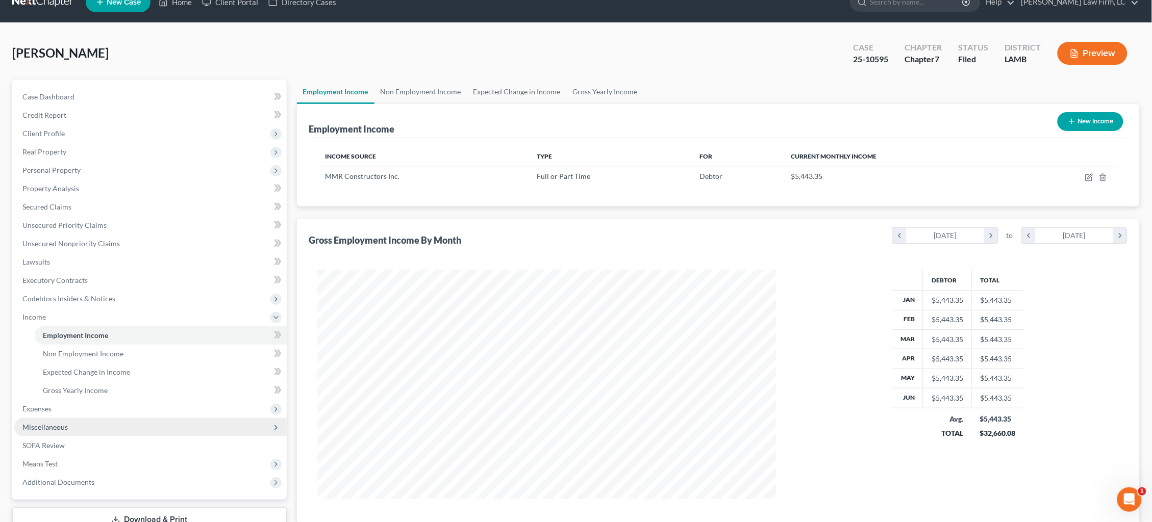
click at [116, 418] on span "Miscellaneous" at bounding box center [150, 427] width 272 height 18
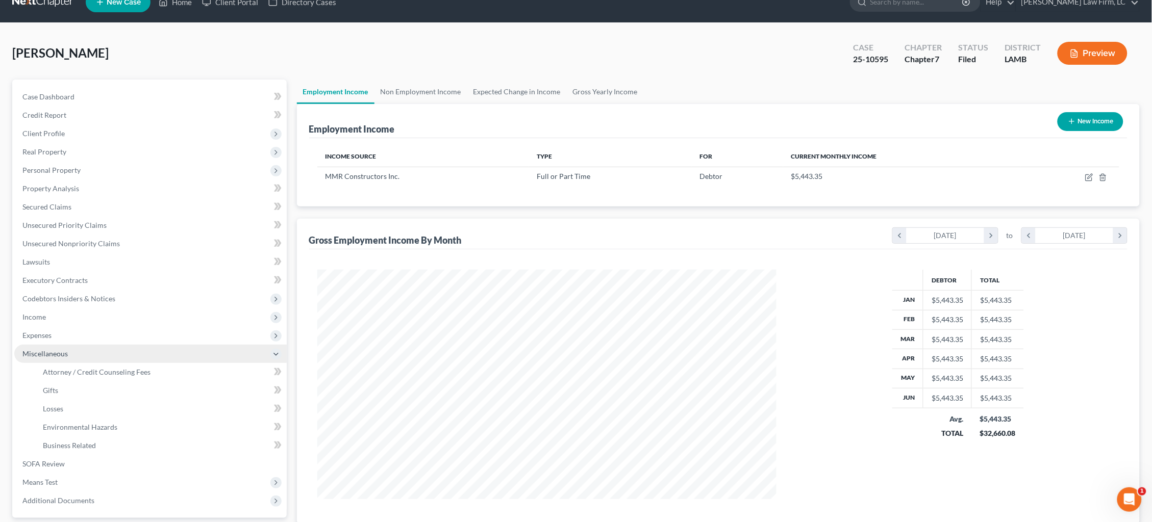
click at [108, 346] on span "Miscellaneous" at bounding box center [150, 354] width 272 height 18
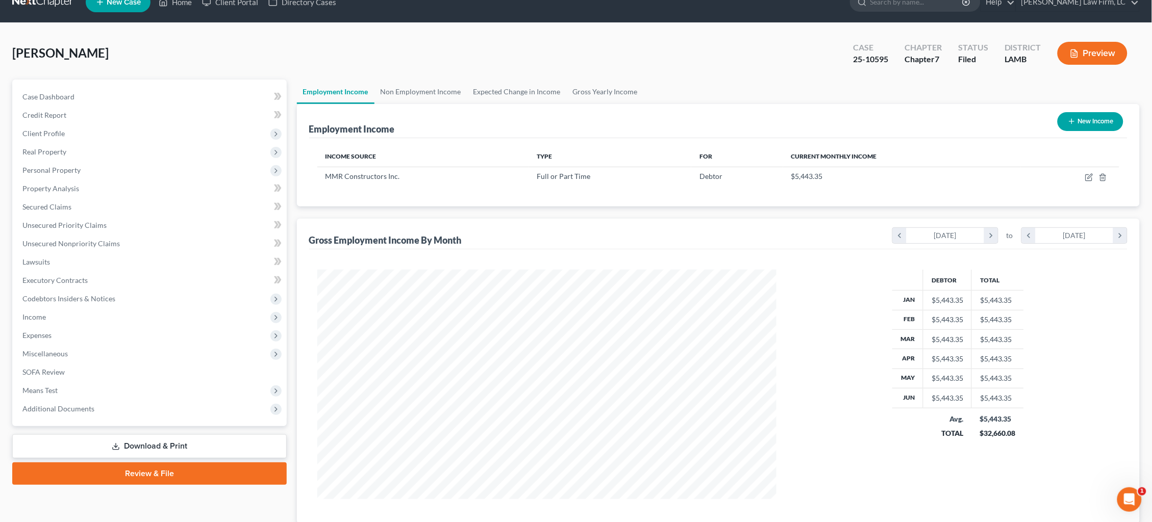
click at [1104, 59] on button "Preview" at bounding box center [1093, 53] width 70 height 23
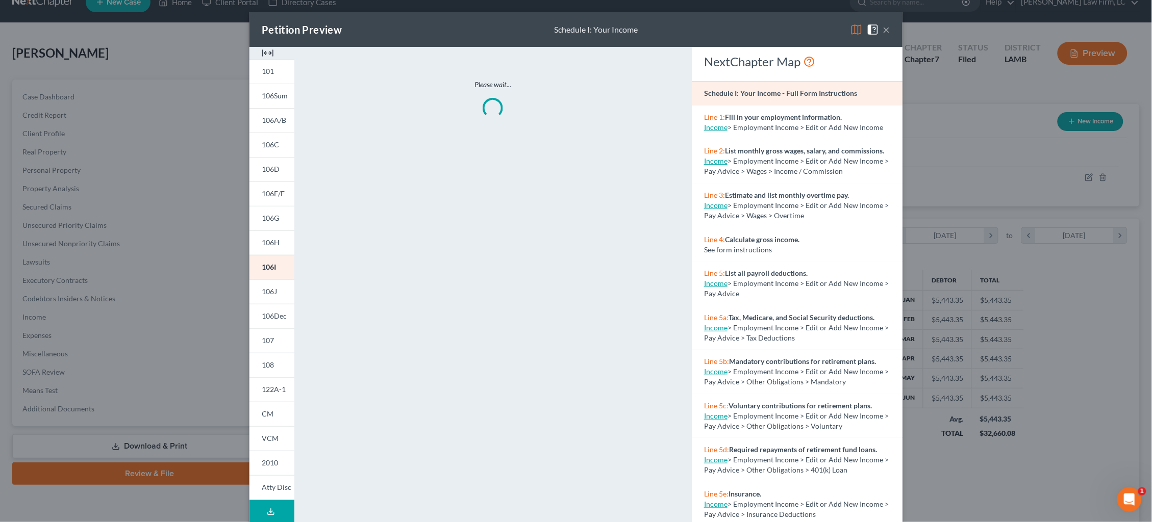
drag, startPoint x: 855, startPoint y: 32, endPoint x: 803, endPoint y: 72, distance: 65.8
click at [853, 32] on img at bounding box center [856, 29] width 12 height 12
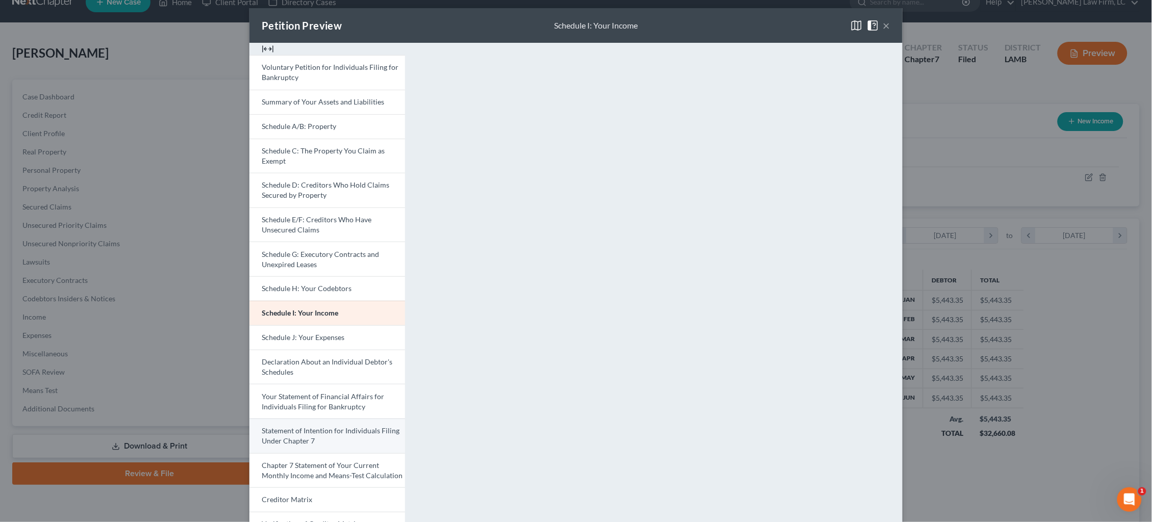
click at [329, 428] on link "Statement of Intention for Individuals Filing Under Chapter 7" at bounding box center [327, 436] width 156 height 35
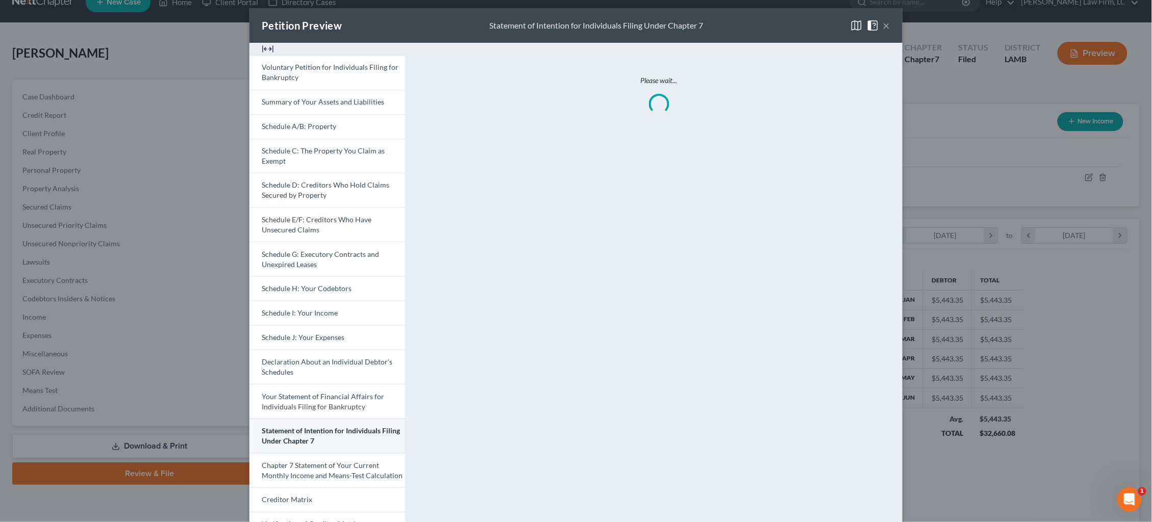
scroll to position [4, 0]
click at [322, 429] on link "Statement of Intention for Individuals Filing Under Chapter 7" at bounding box center [327, 436] width 156 height 35
click at [963, 122] on div "Petition Preview Statement of Intention for Individuals Filing Under Chapter 7 …" at bounding box center [576, 261] width 1152 height 522
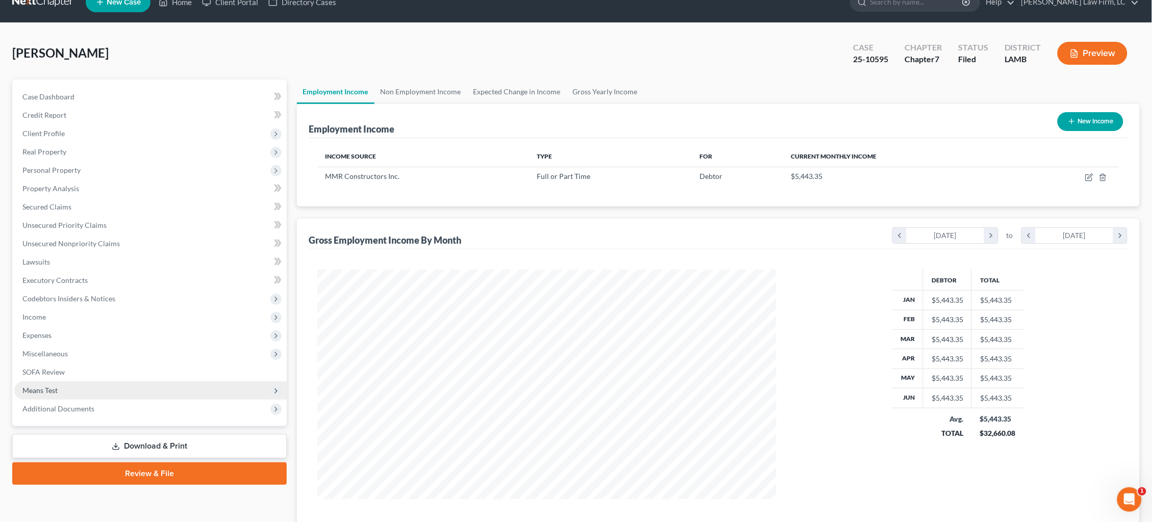
click at [140, 382] on span "Means Test" at bounding box center [150, 391] width 272 height 18
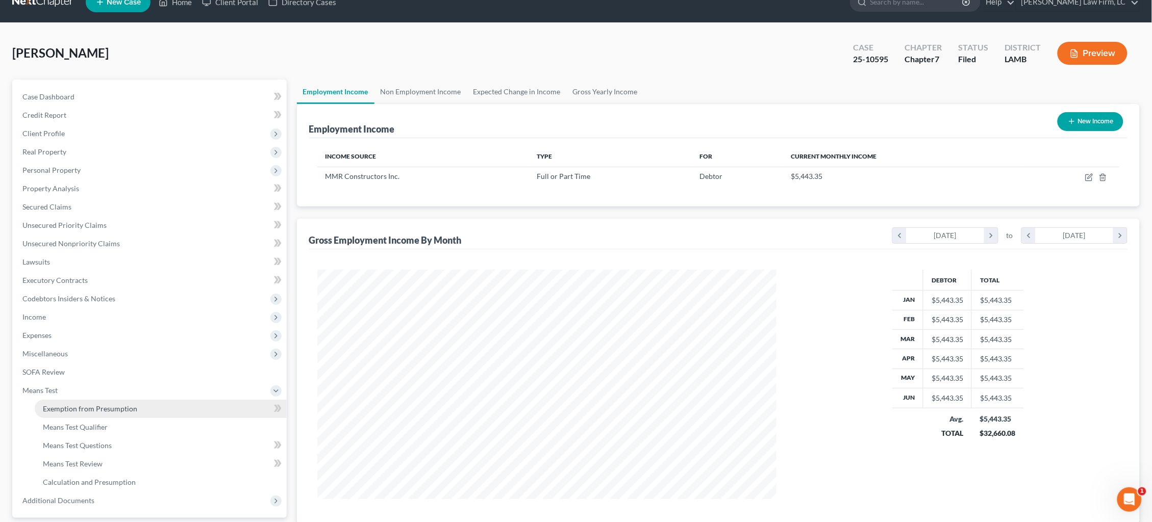
click at [143, 400] on link "Exemption from Presumption" at bounding box center [161, 409] width 252 height 18
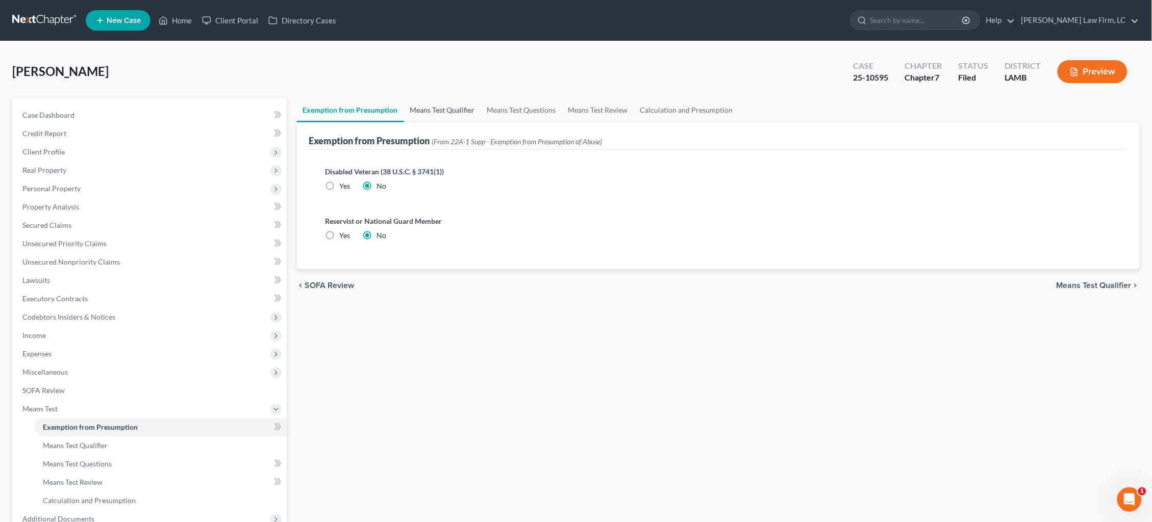
click at [450, 110] on link "Means Test Qualifier" at bounding box center [442, 110] width 77 height 24
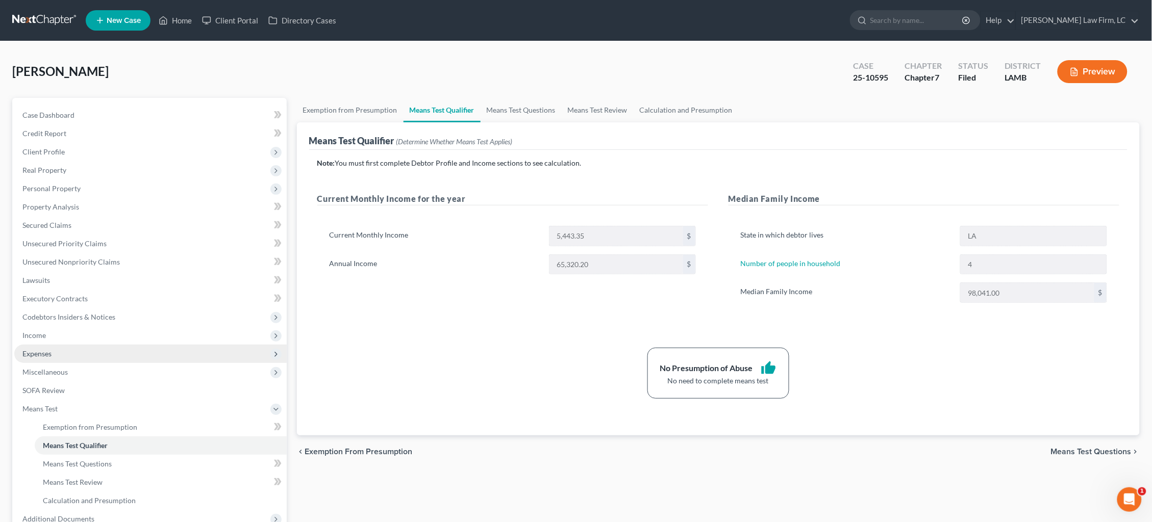
click at [81, 349] on span "Expenses" at bounding box center [150, 354] width 272 height 18
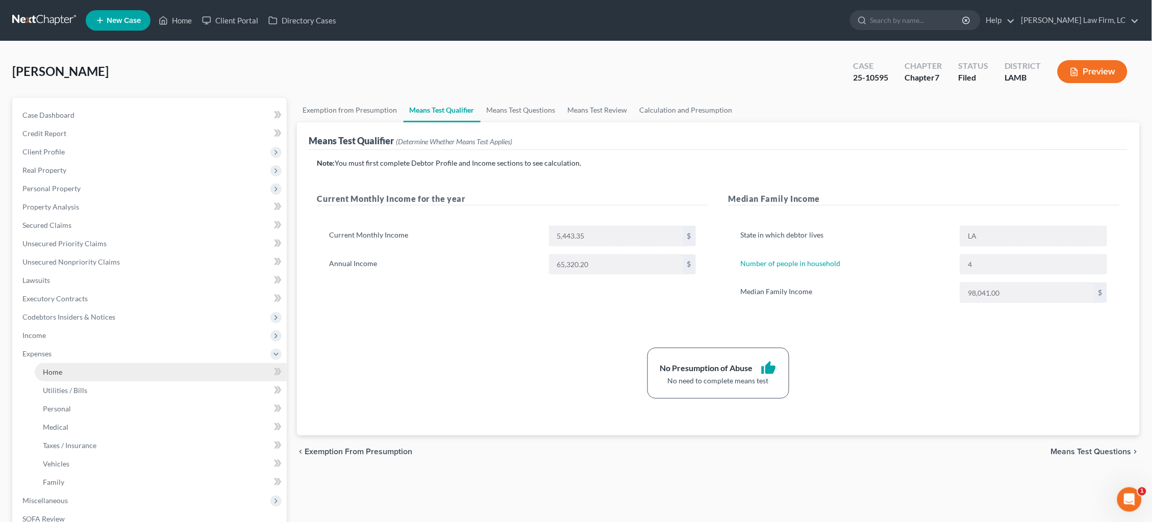
click at [86, 363] on link "Home" at bounding box center [161, 372] width 252 height 18
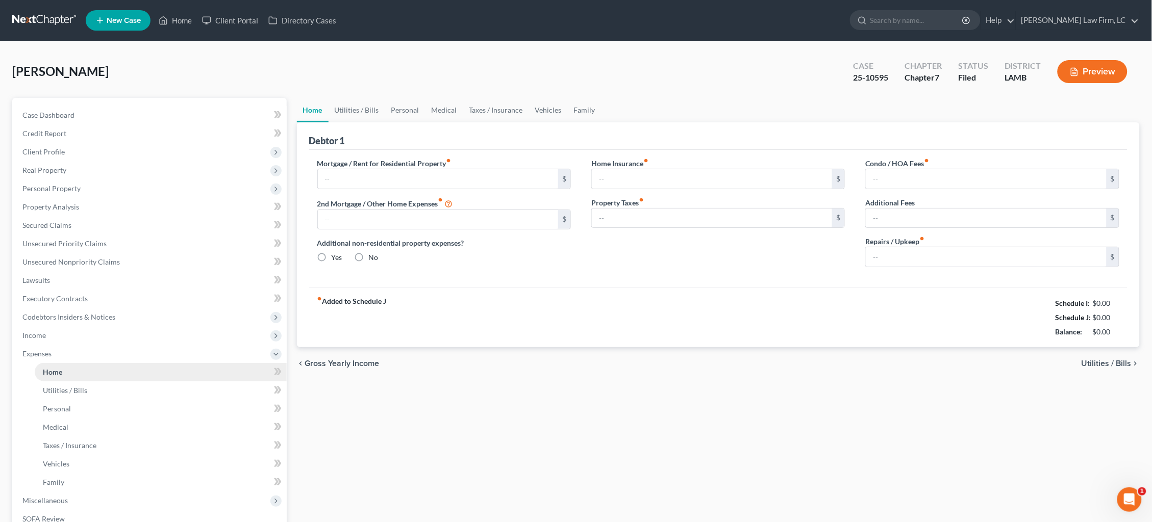
type input "1,350.00"
type input "0.00"
radio input "true"
type input "0.00"
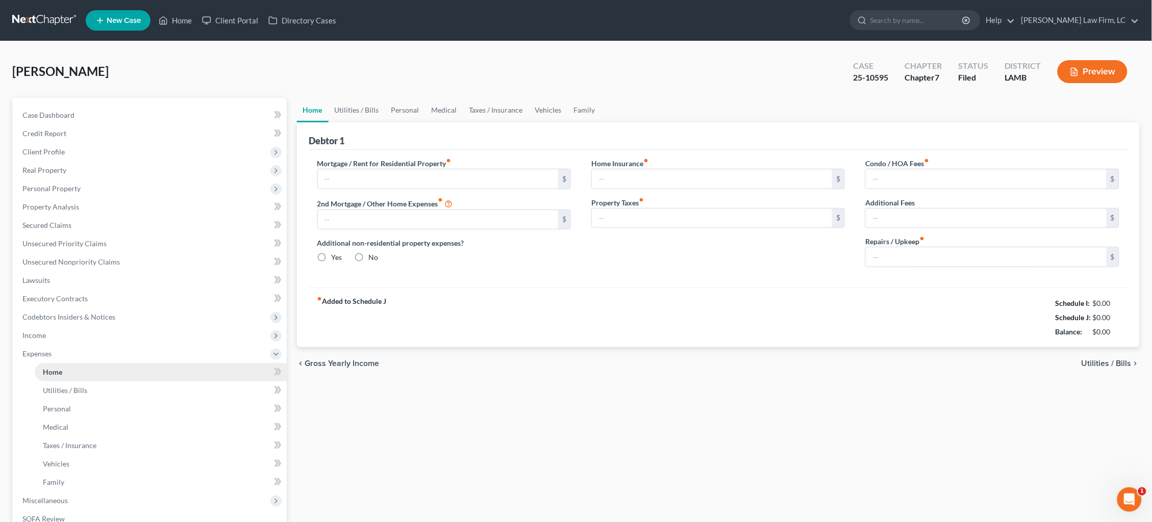
type input "0.00"
click at [543, 110] on link "Vehicles" at bounding box center [548, 110] width 39 height 24
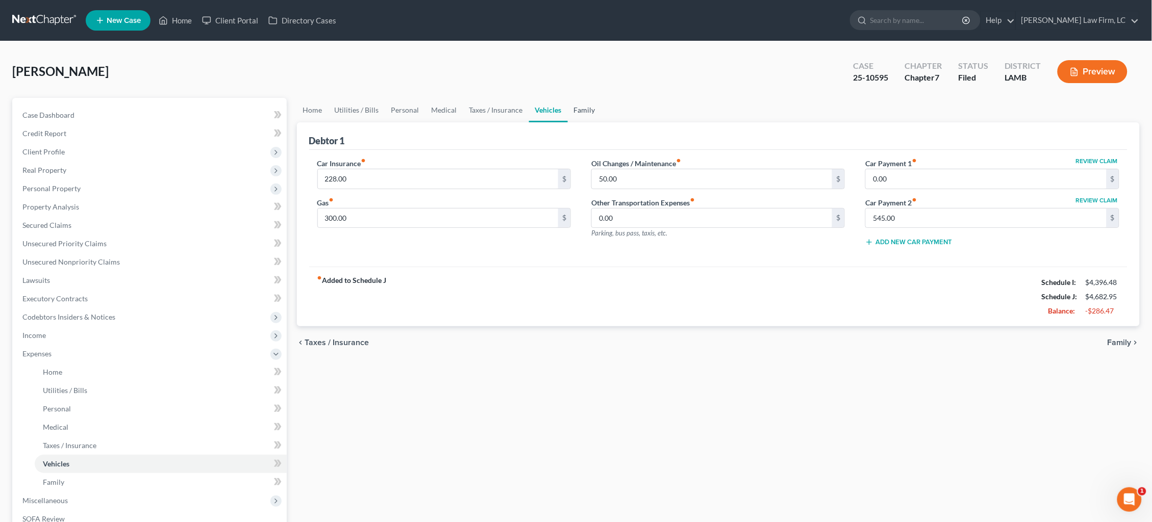
click at [577, 107] on link "Family" at bounding box center [585, 110] width 34 height 24
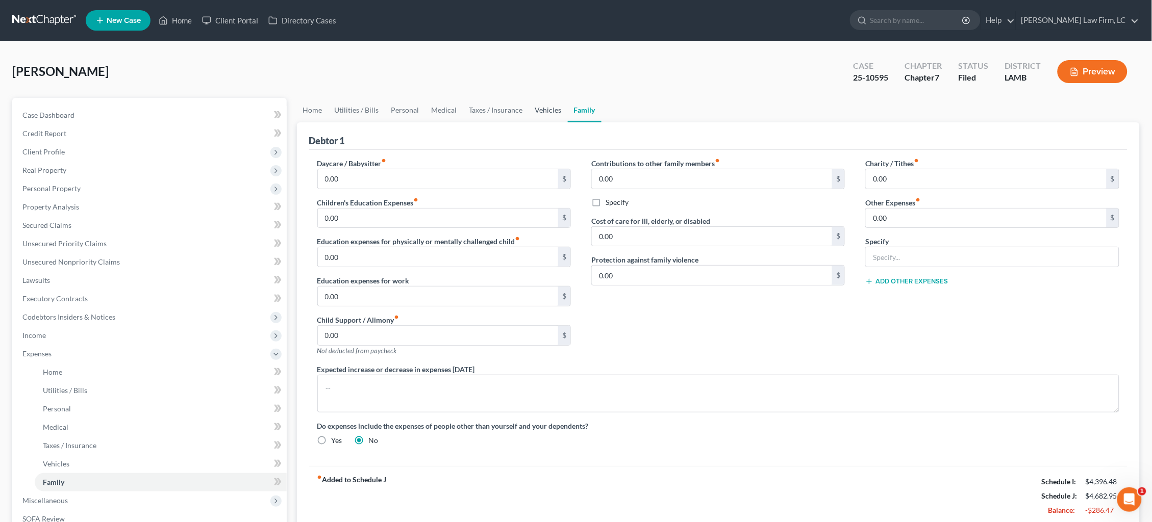
click at [545, 108] on link "Vehicles" at bounding box center [548, 110] width 39 height 24
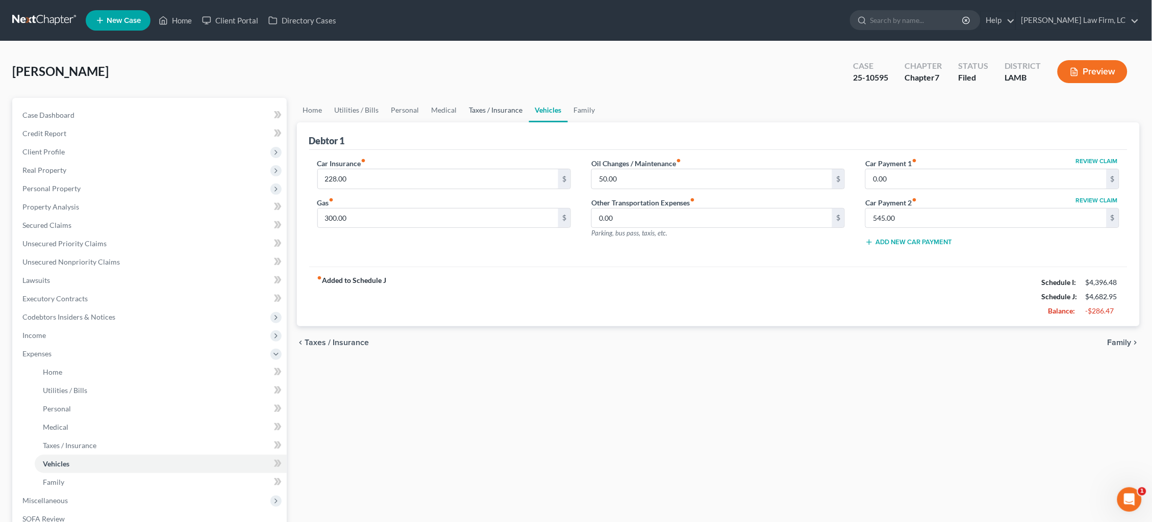
click at [505, 109] on link "Taxes / Insurance" at bounding box center [496, 110] width 66 height 24
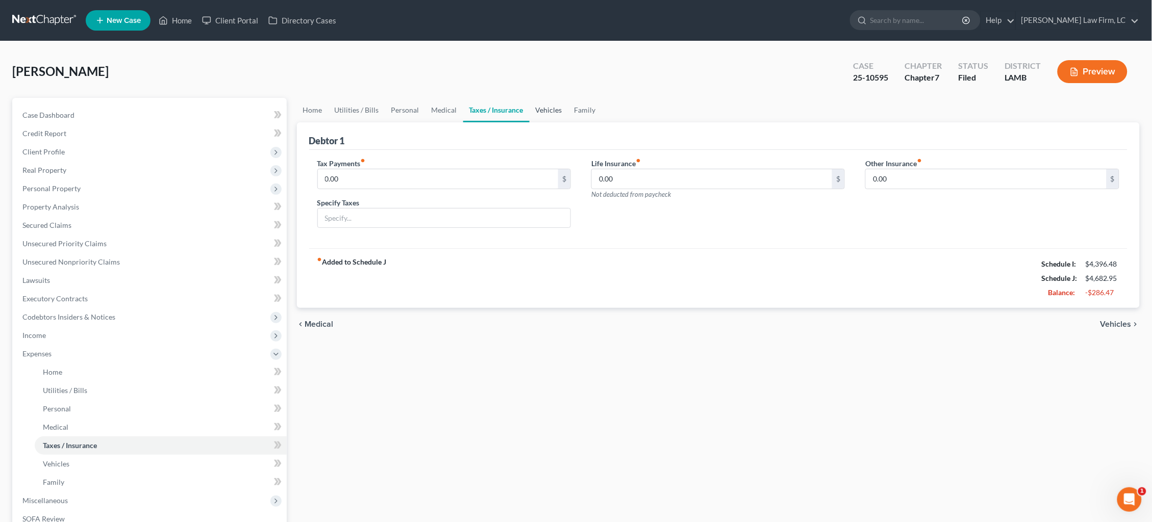
click at [545, 114] on link "Vehicles" at bounding box center [549, 110] width 39 height 24
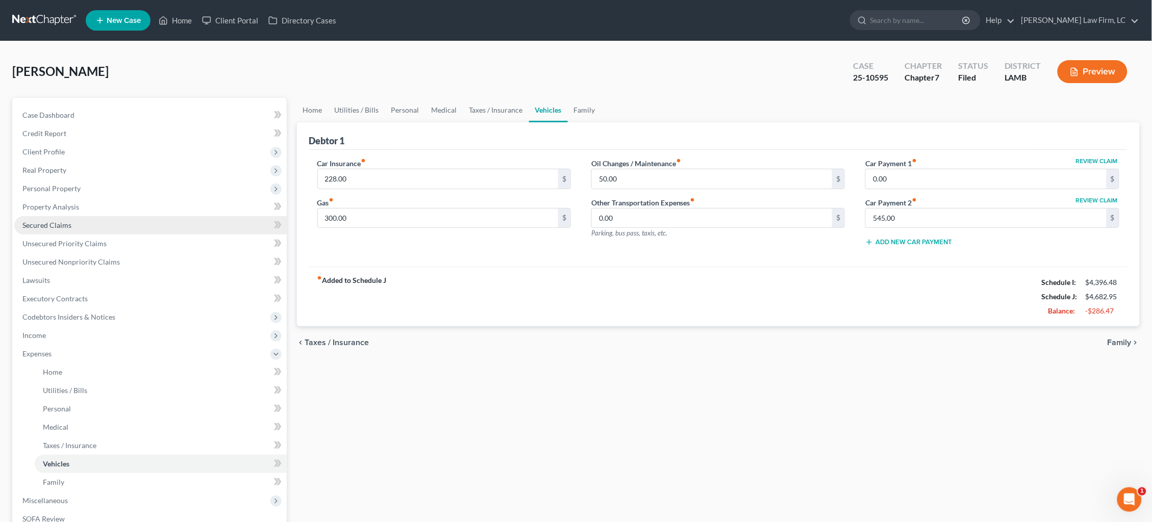
click at [53, 221] on span "Secured Claims" at bounding box center [46, 225] width 49 height 9
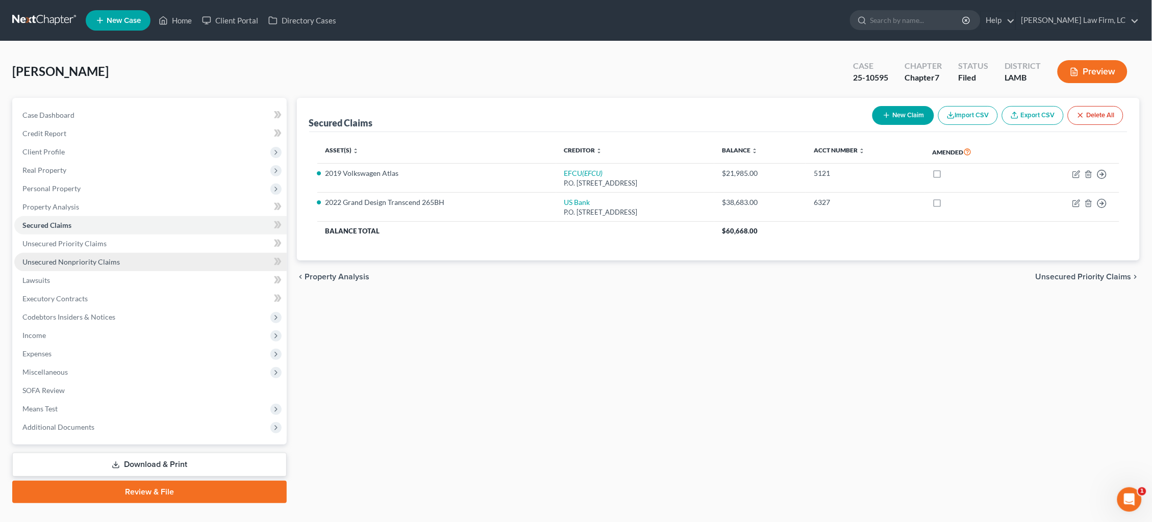
click at [66, 258] on span "Unsecured Nonpriority Claims" at bounding box center [70, 262] width 97 height 9
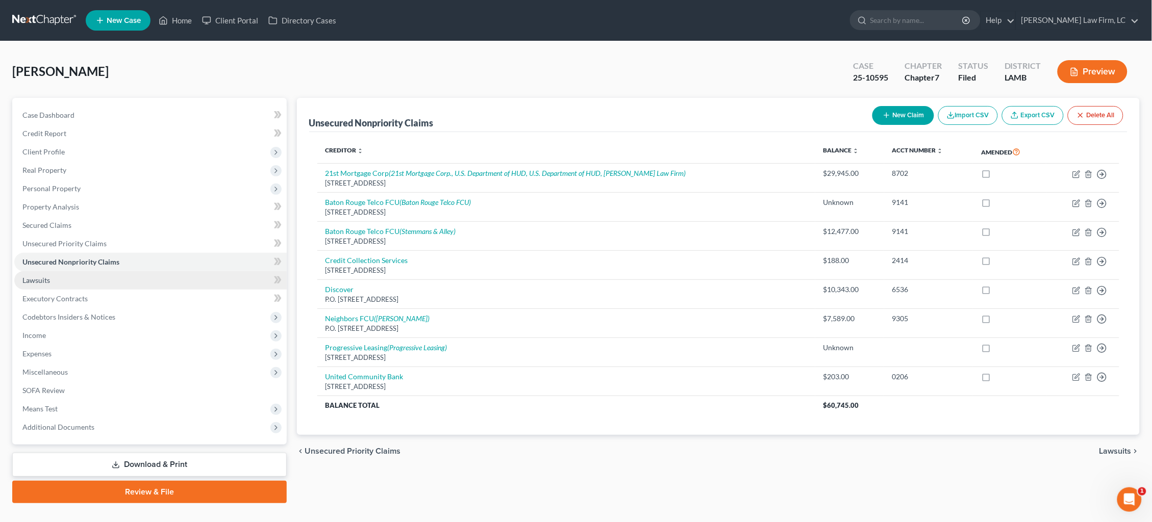
click at [84, 279] on link "Lawsuits" at bounding box center [150, 280] width 272 height 18
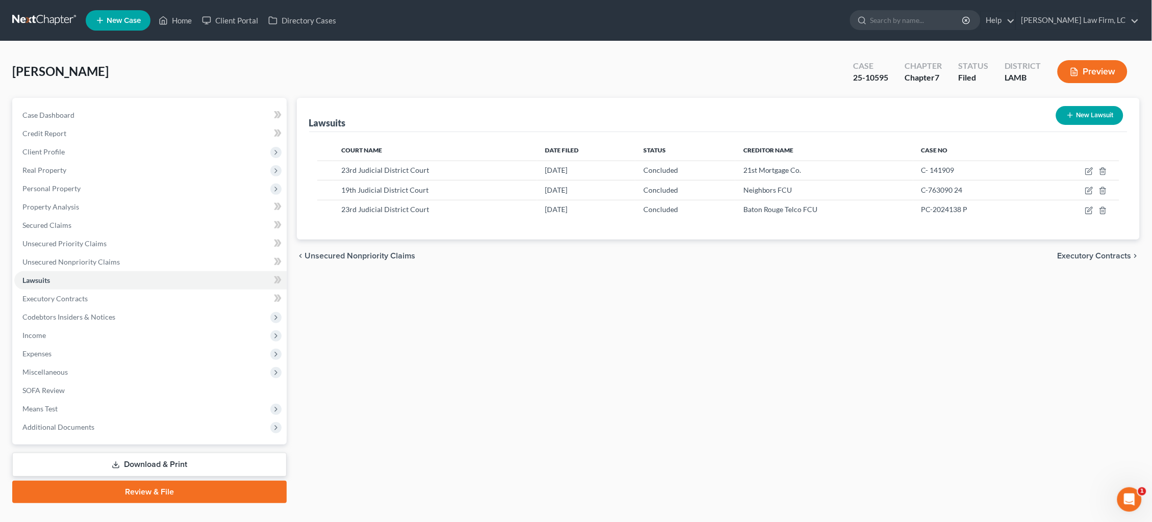
click at [46, 22] on link at bounding box center [44, 20] width 65 height 18
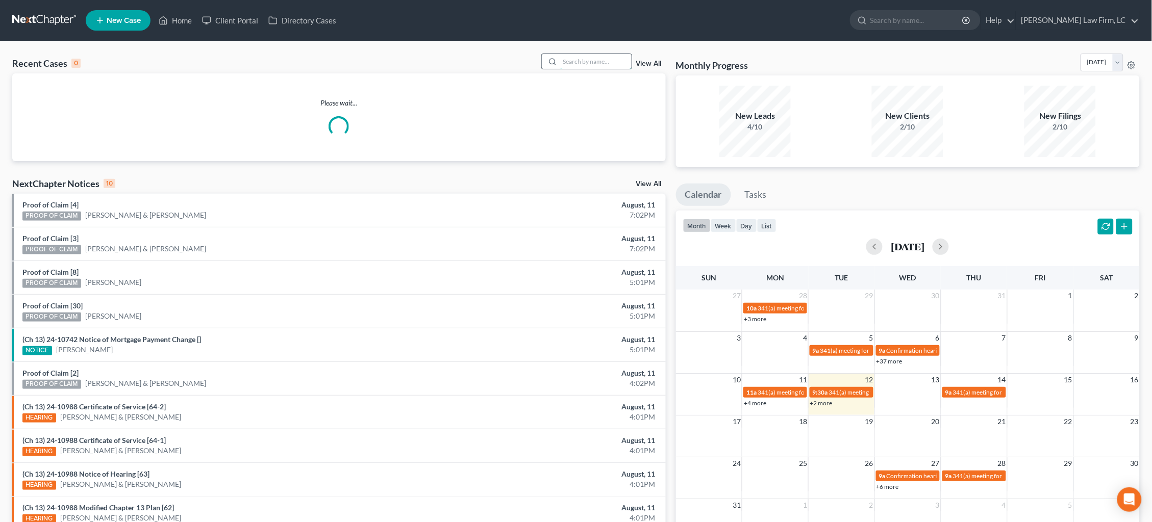
click at [591, 69] on input "search" at bounding box center [595, 61] width 71 height 15
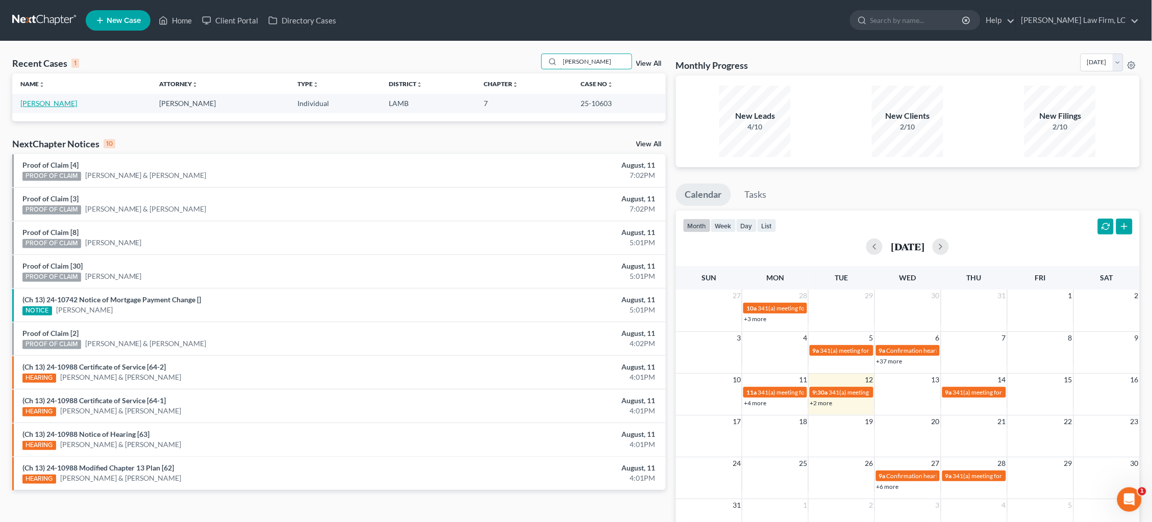
type input "goodman"
click at [64, 104] on link "[PERSON_NAME]" at bounding box center [48, 103] width 57 height 9
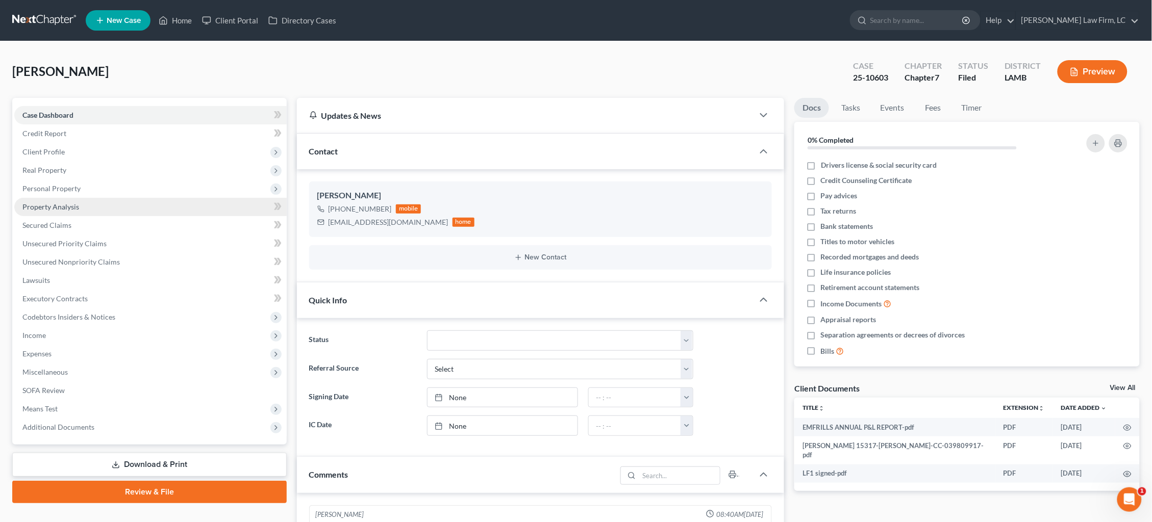
click at [89, 206] on link "Property Analysis" at bounding box center [150, 207] width 272 height 18
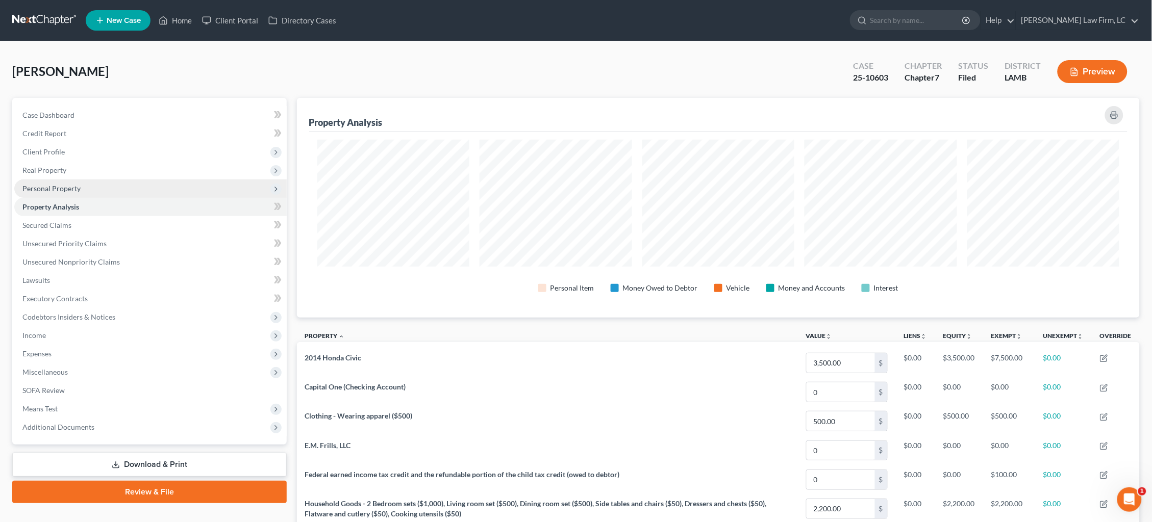
scroll to position [219, 843]
click at [84, 189] on span "Personal Property" at bounding box center [150, 189] width 272 height 18
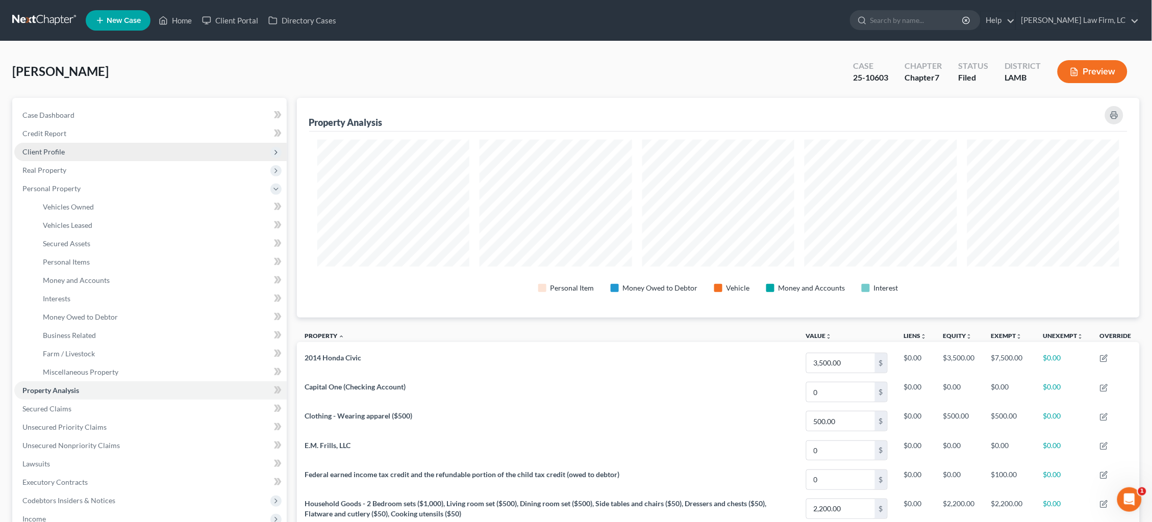
click at [78, 143] on span "Client Profile" at bounding box center [150, 152] width 272 height 18
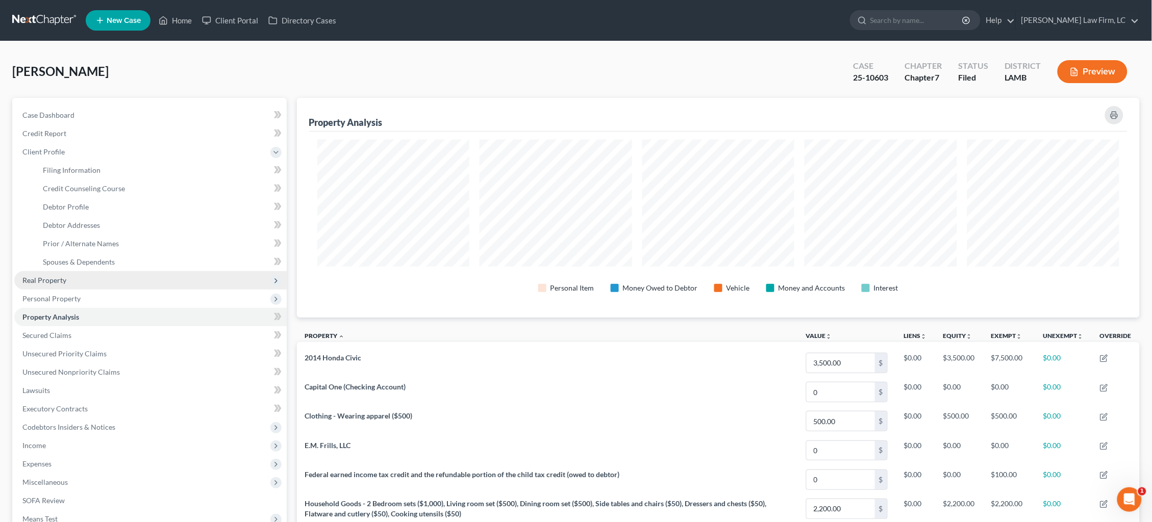
click at [59, 276] on span "Real Property" at bounding box center [44, 280] width 44 height 9
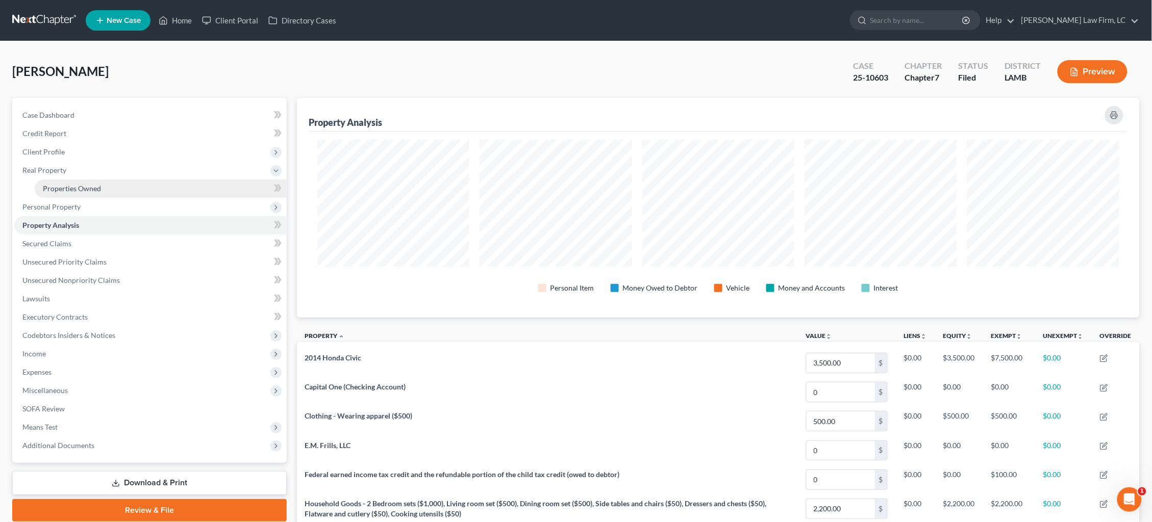
click at [83, 186] on span "Properties Owned" at bounding box center [72, 188] width 58 height 9
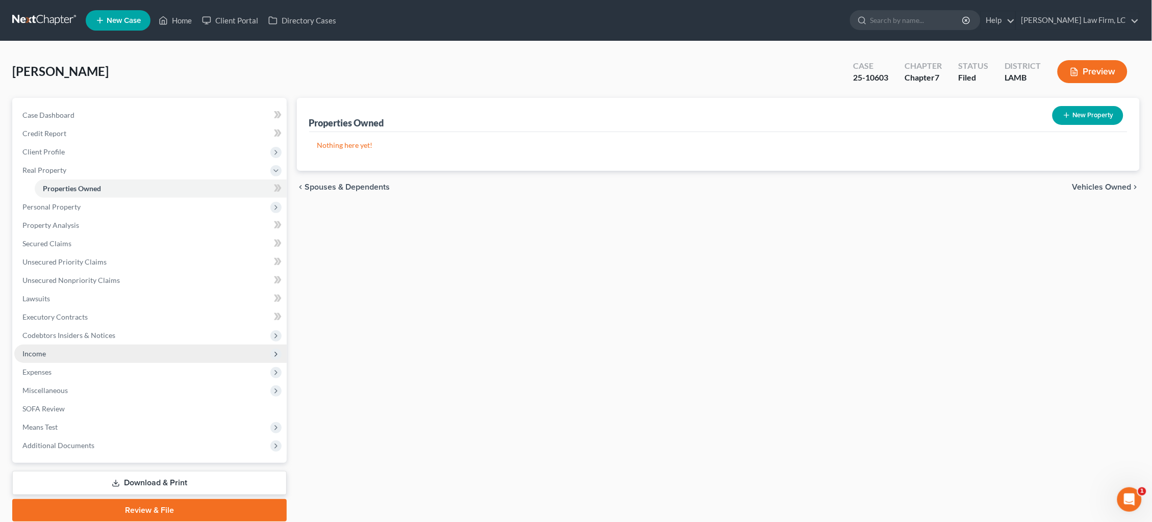
click at [58, 345] on span "Income" at bounding box center [150, 354] width 272 height 18
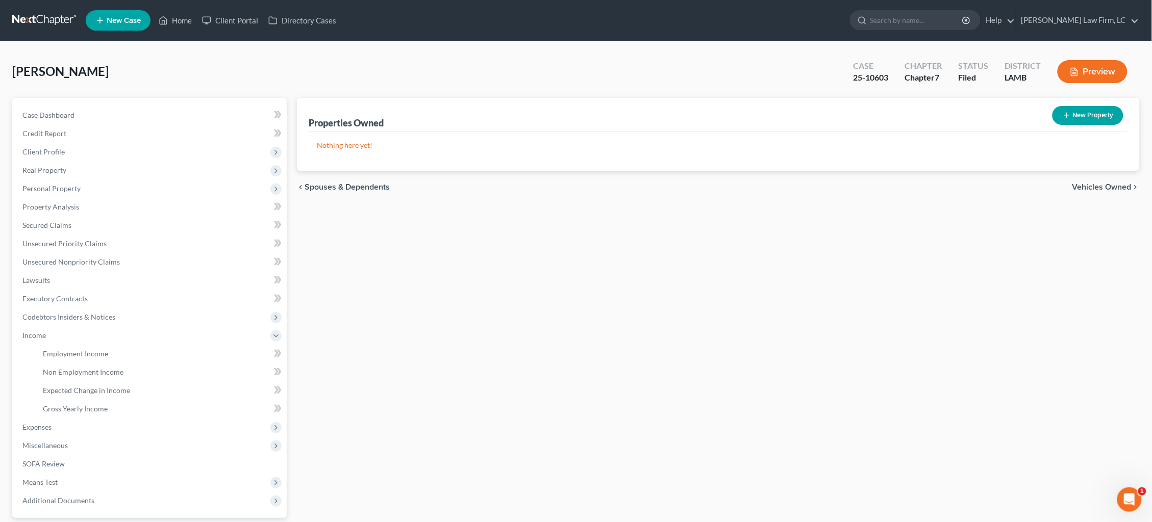
drag, startPoint x: 85, startPoint y: 184, endPoint x: 88, endPoint y: 199, distance: 15.0
click at [85, 184] on span "Personal Property" at bounding box center [150, 189] width 272 height 18
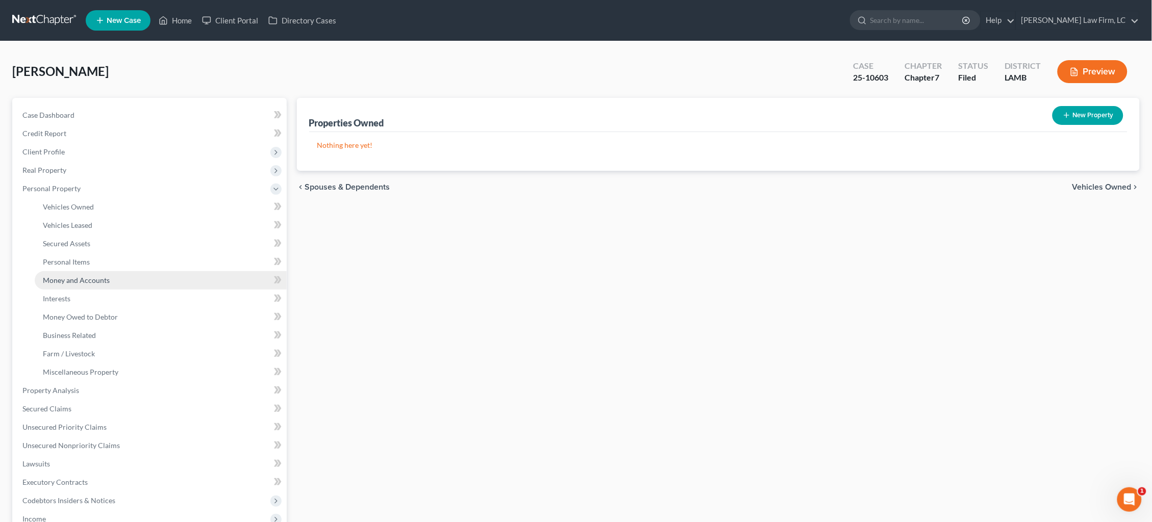
click at [92, 278] on span "Money and Accounts" at bounding box center [76, 280] width 67 height 9
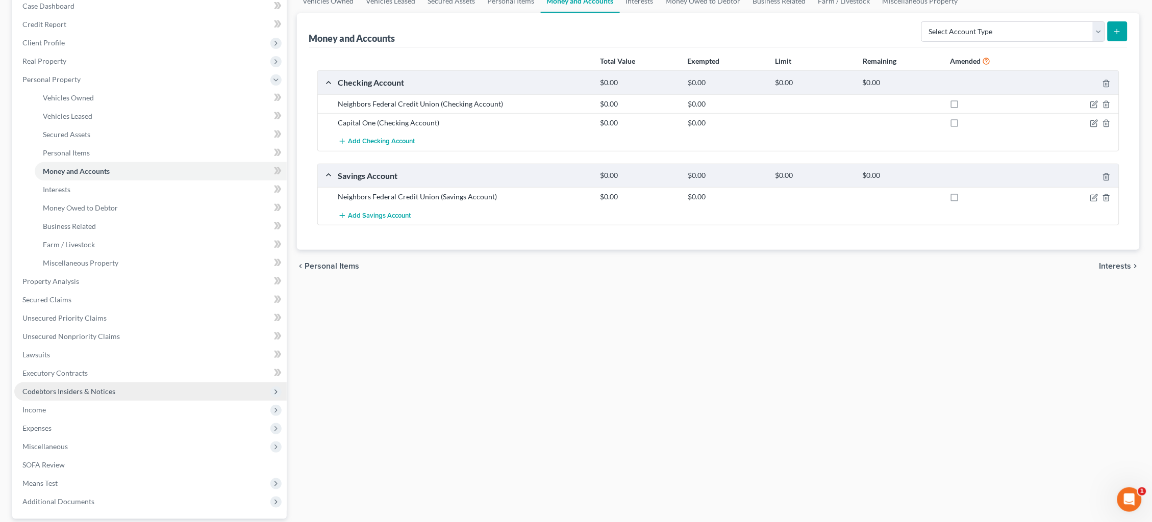
scroll to position [135, 0]
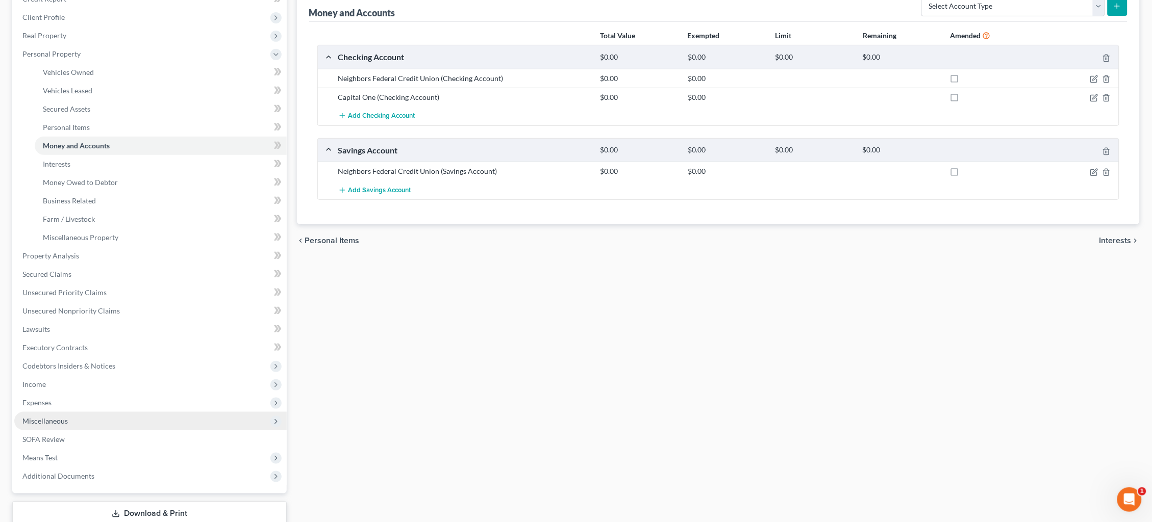
click at [70, 412] on span "Miscellaneous" at bounding box center [150, 421] width 272 height 18
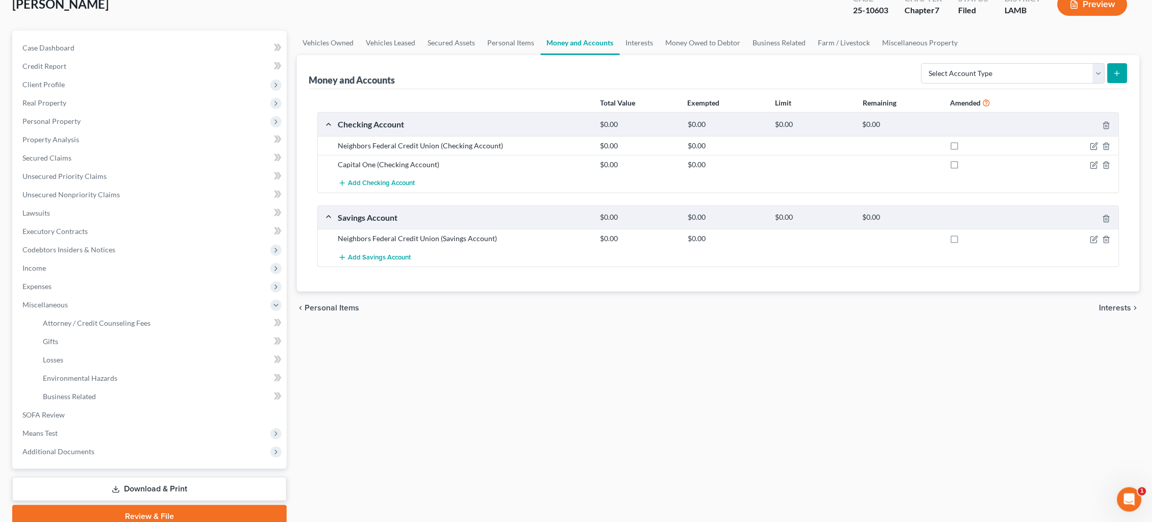
scroll to position [65, 0]
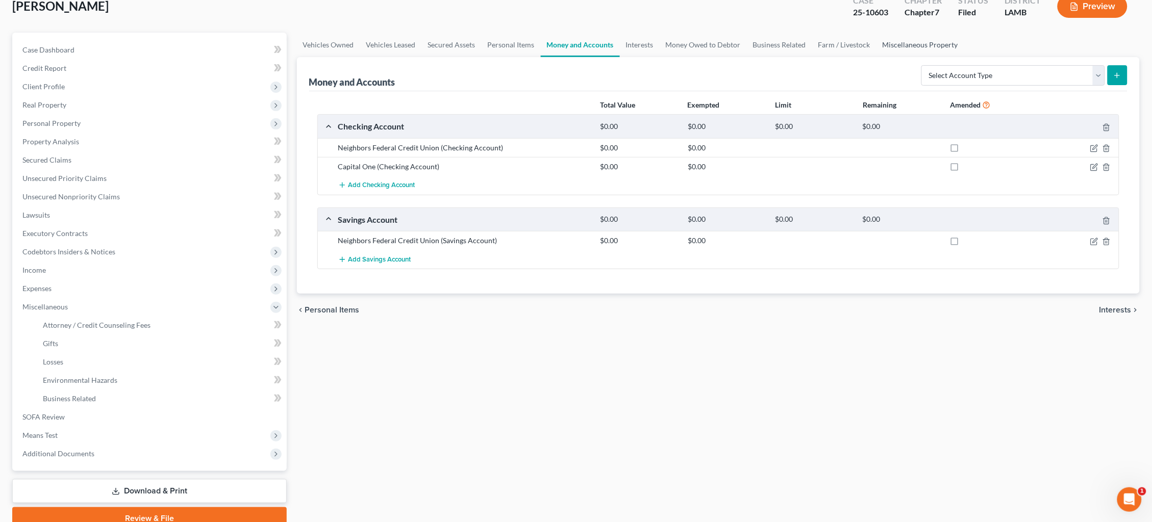
click at [933, 45] on link "Miscellaneous Property" at bounding box center [920, 45] width 88 height 24
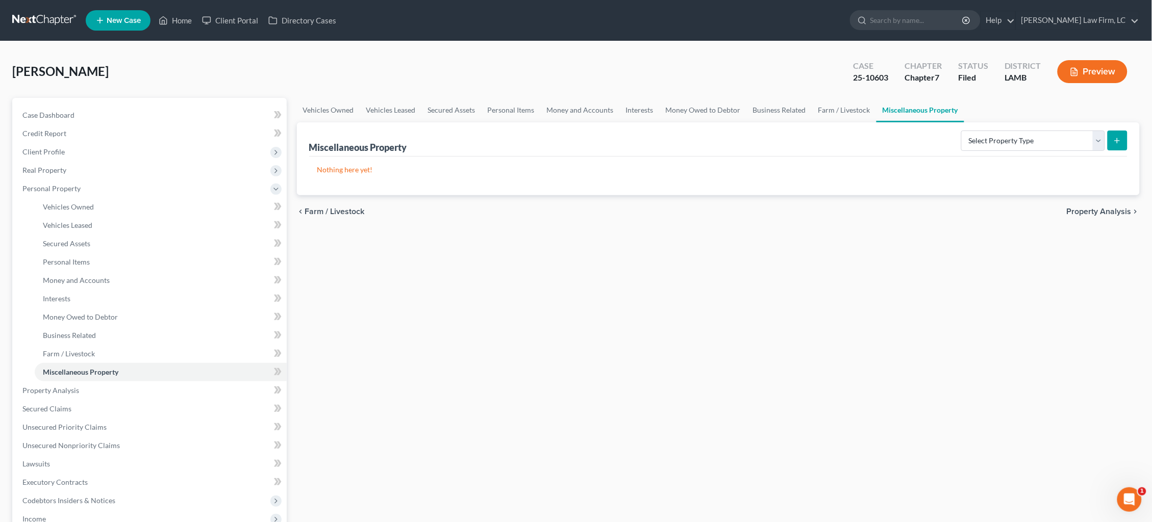
click at [895, 112] on link "Miscellaneous Property" at bounding box center [920, 110] width 88 height 24
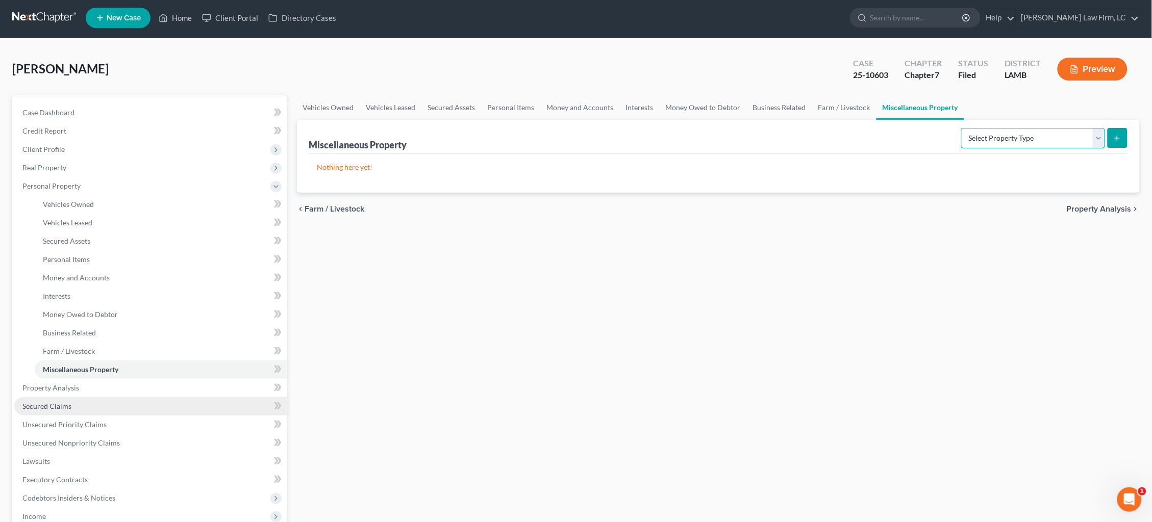
scroll to position [15, 0]
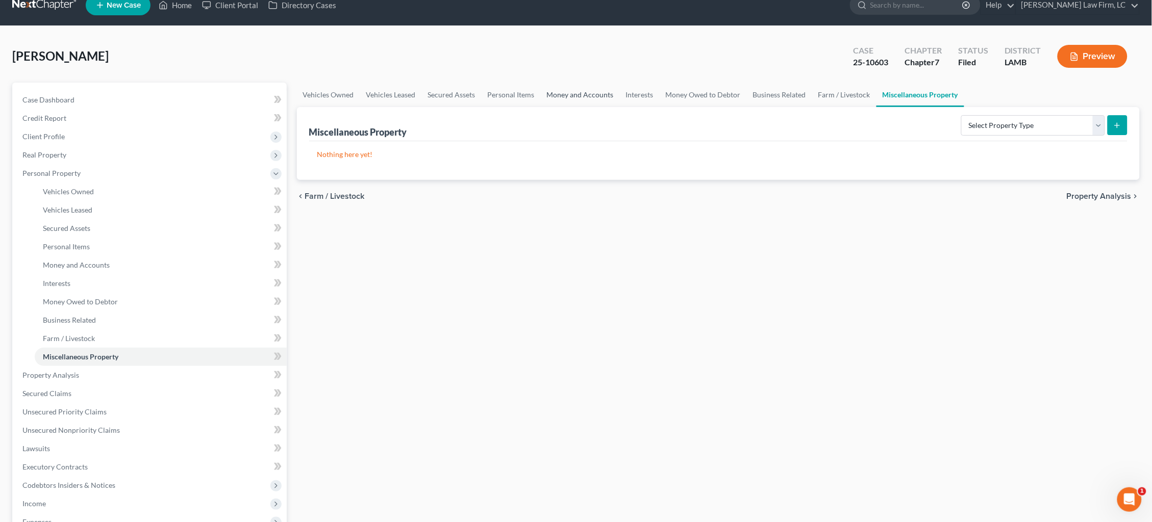
click at [595, 96] on link "Money and Accounts" at bounding box center [580, 95] width 79 height 24
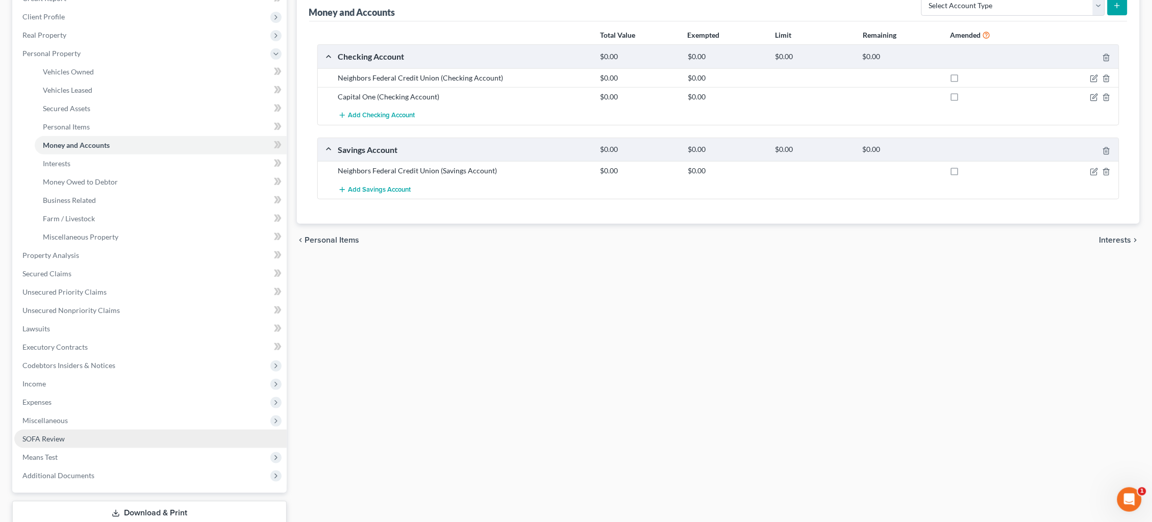
scroll to position [150, 0]
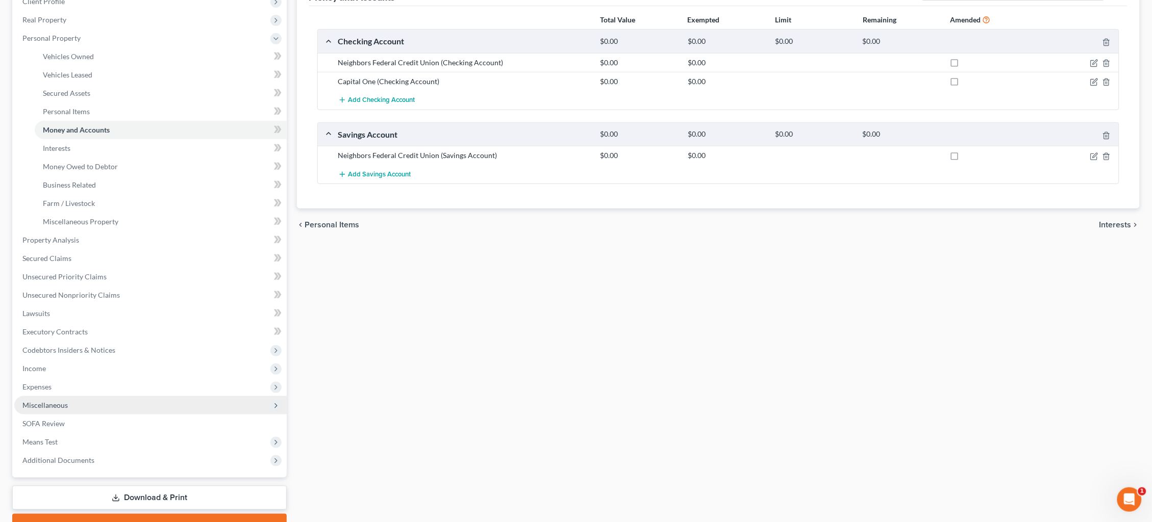
click at [118, 396] on span "Miscellaneous" at bounding box center [150, 405] width 272 height 18
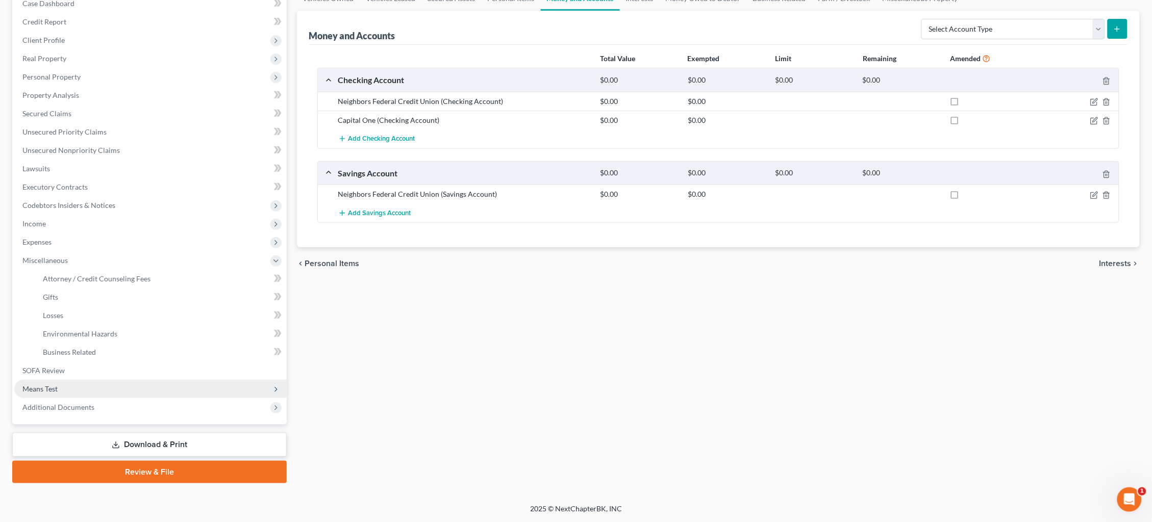
scroll to position [95, 0]
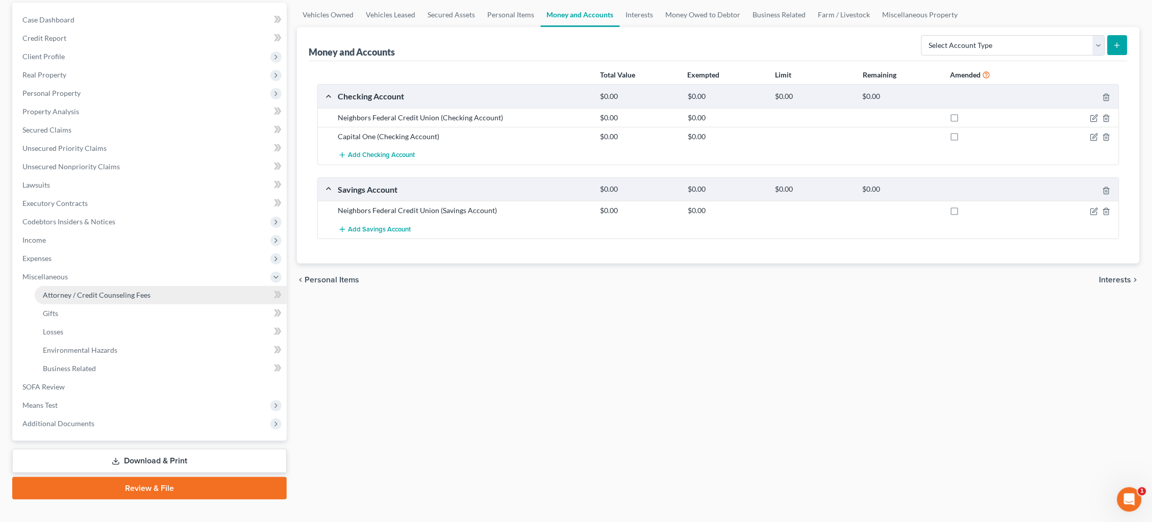
click at [79, 291] on span "Attorney / Credit Counseling Fees" at bounding box center [97, 295] width 108 height 9
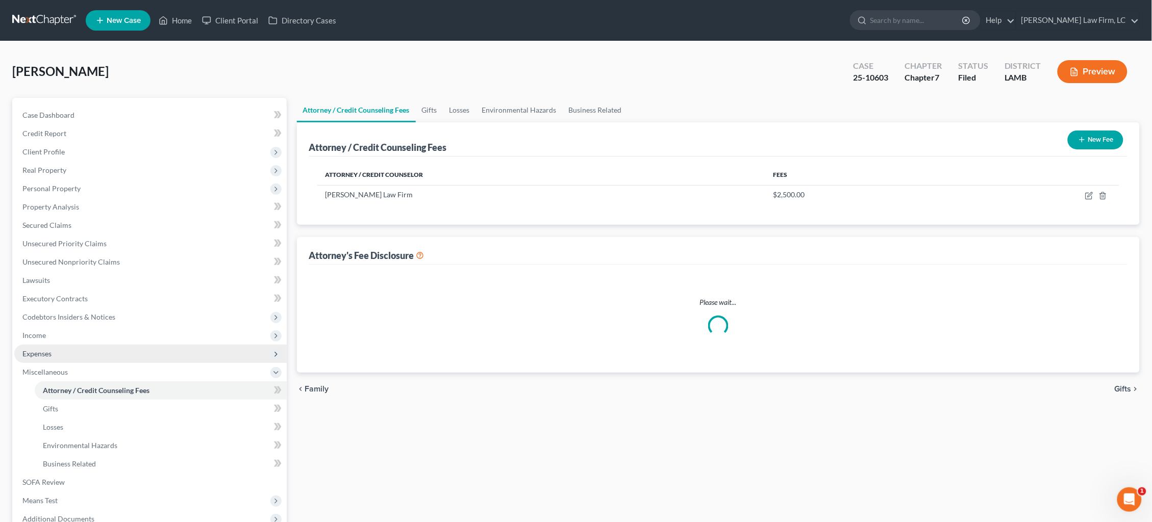
select select "0"
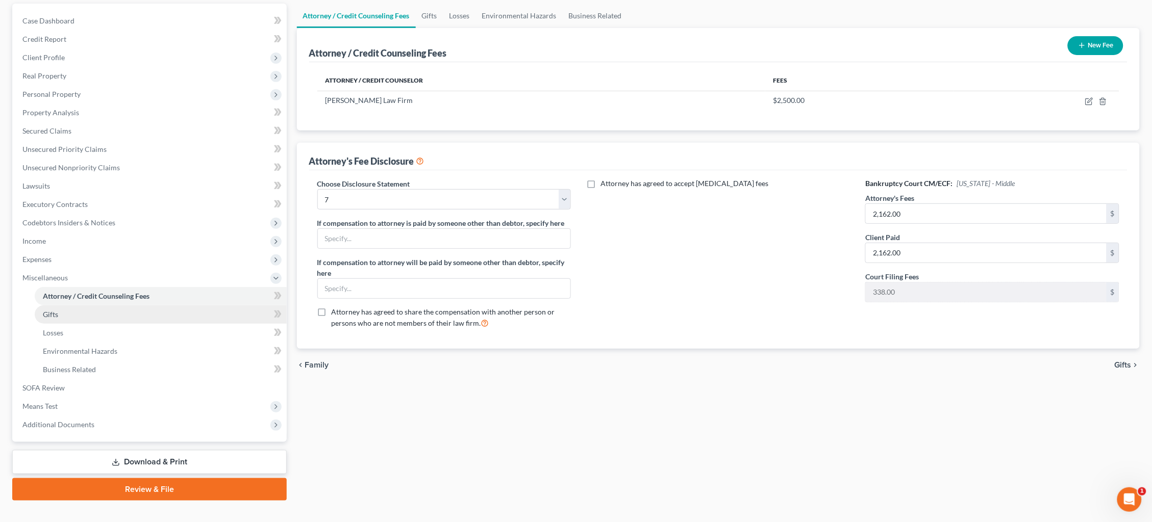
click at [108, 379] on link "SOFA Review" at bounding box center [150, 388] width 272 height 18
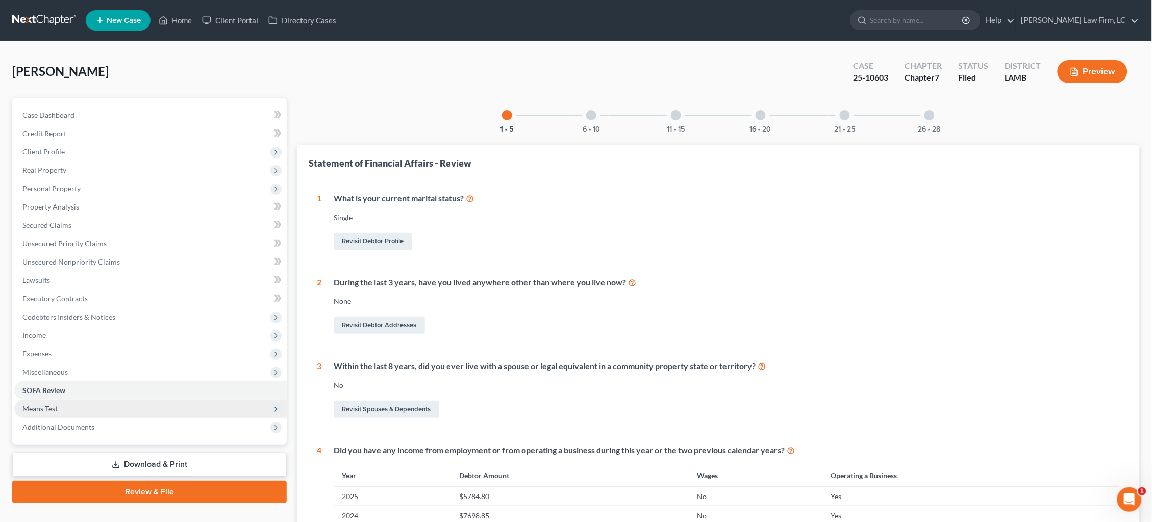
scroll to position [6, 0]
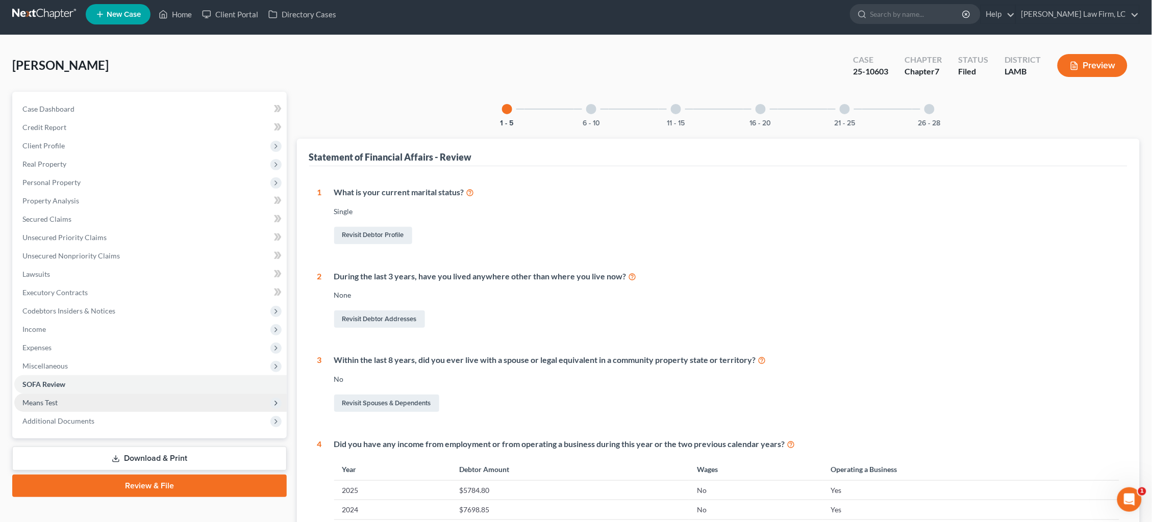
click at [114, 394] on span "Means Test" at bounding box center [150, 403] width 272 height 18
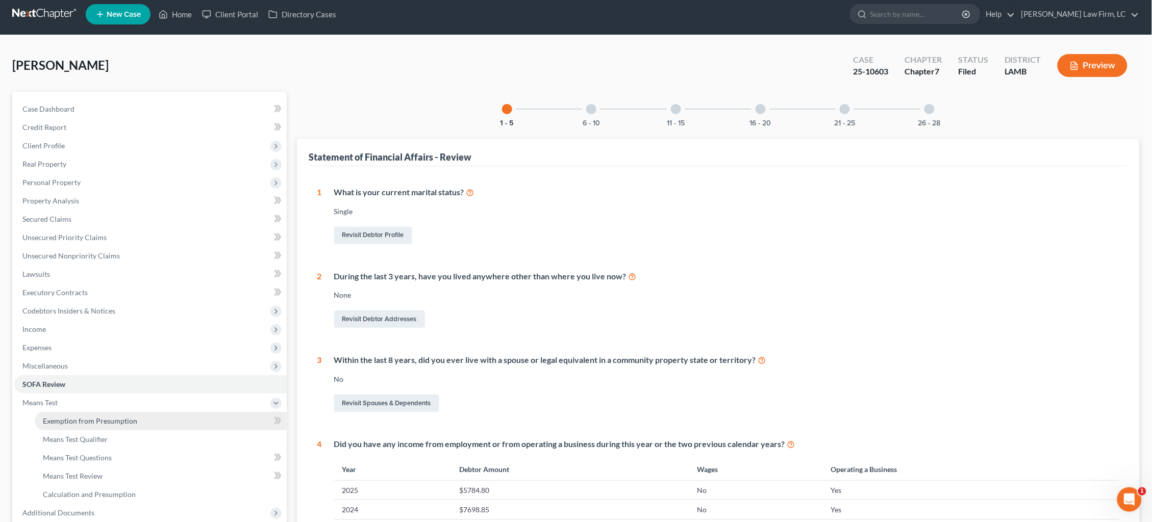
click at [128, 417] on span "Exemption from Presumption" at bounding box center [90, 421] width 94 height 9
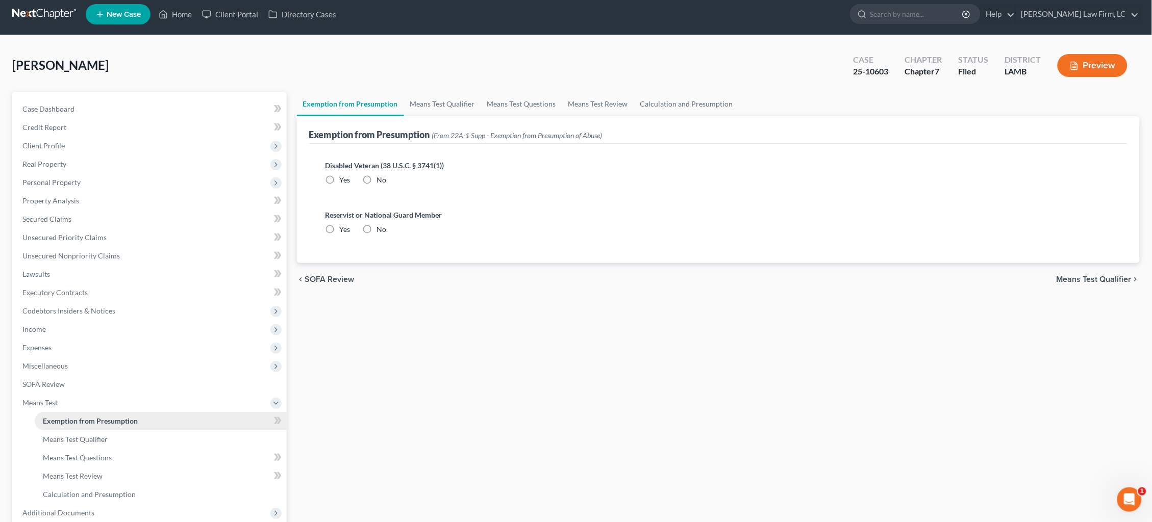
radio input "true"
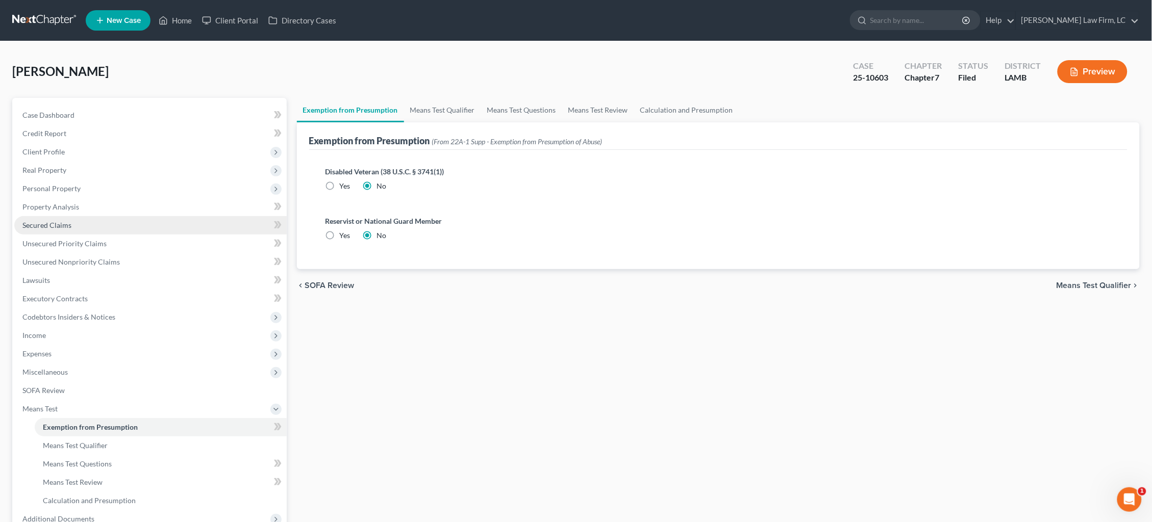
click at [109, 225] on link "Secured Claims" at bounding box center [150, 225] width 272 height 18
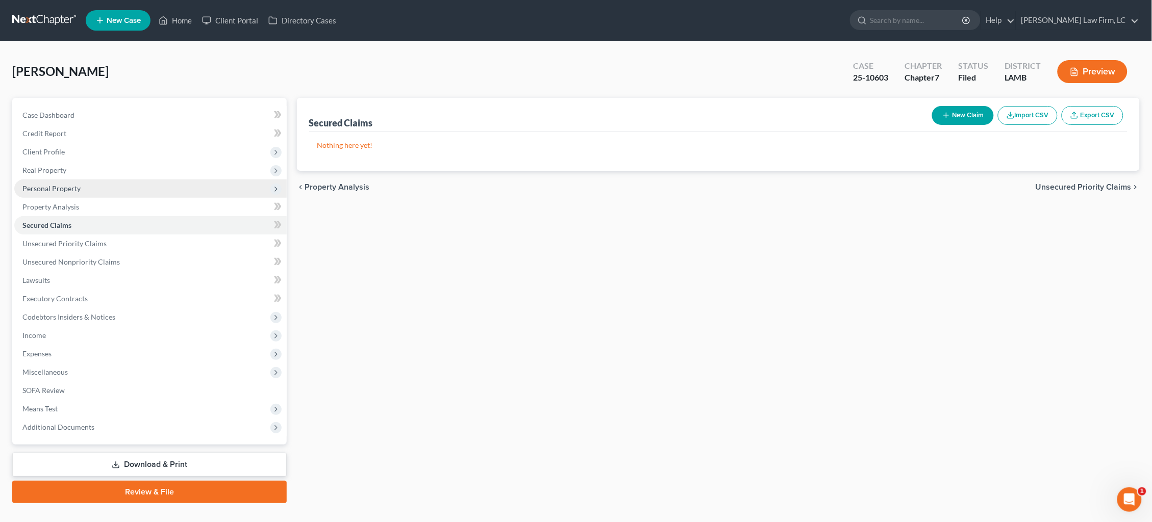
drag, startPoint x: 68, startPoint y: 186, endPoint x: 70, endPoint y: 191, distance: 5.3
click at [68, 186] on span "Personal Property" at bounding box center [51, 188] width 58 height 9
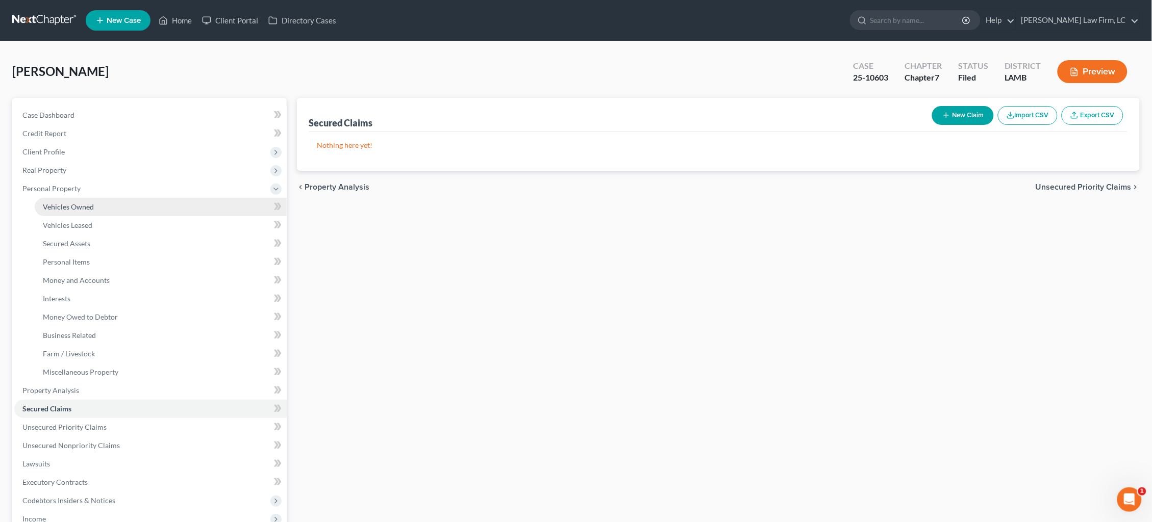
click at [80, 205] on span "Vehicles Owned" at bounding box center [68, 207] width 51 height 9
